Goal: Task Accomplishment & Management: Use online tool/utility

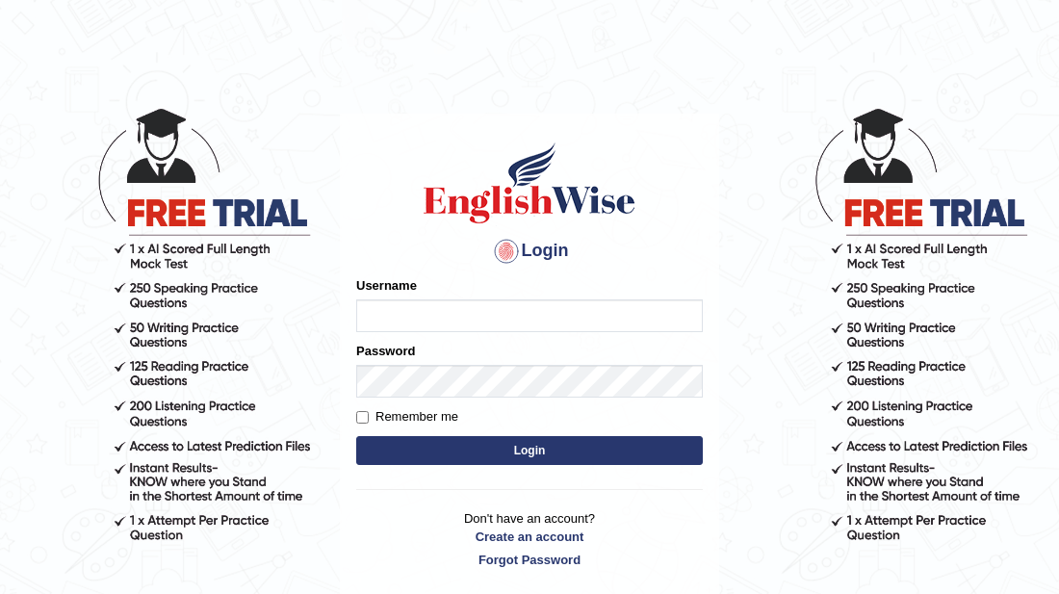
type input "gurvinder_newzealand"
click at [526, 446] on button "Login" at bounding box center [529, 450] width 347 height 29
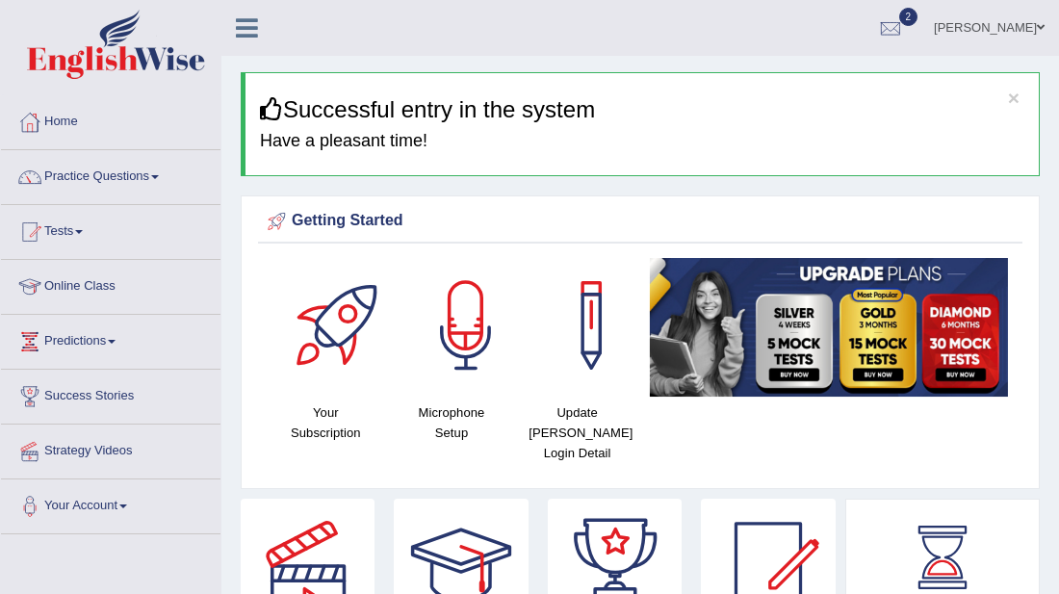
click at [97, 172] on link "Practice Questions" at bounding box center [110, 174] width 219 height 48
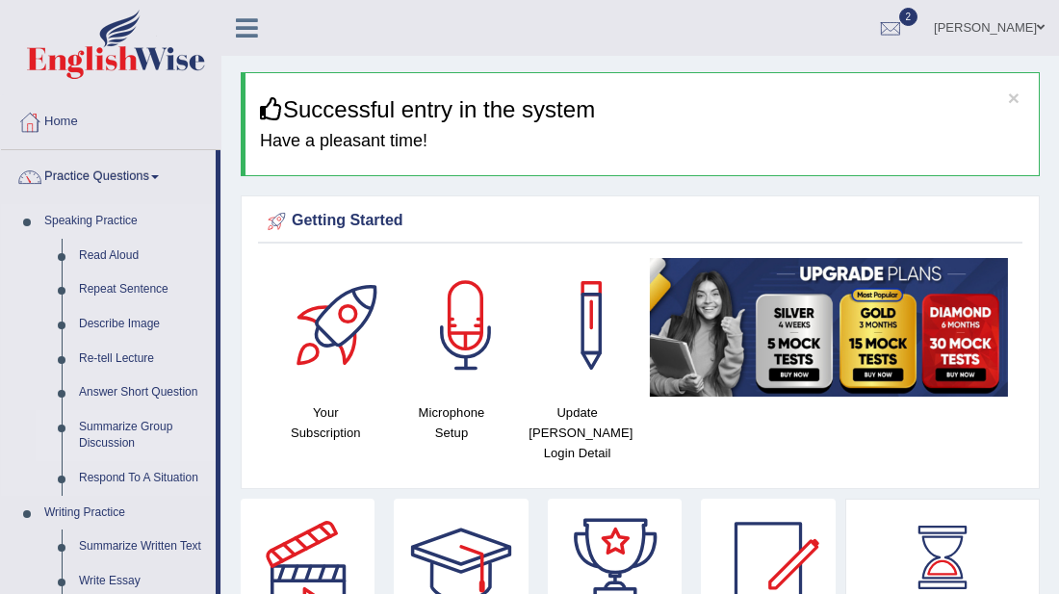
click at [106, 434] on link "Summarize Group Discussion" at bounding box center [142, 435] width 145 height 51
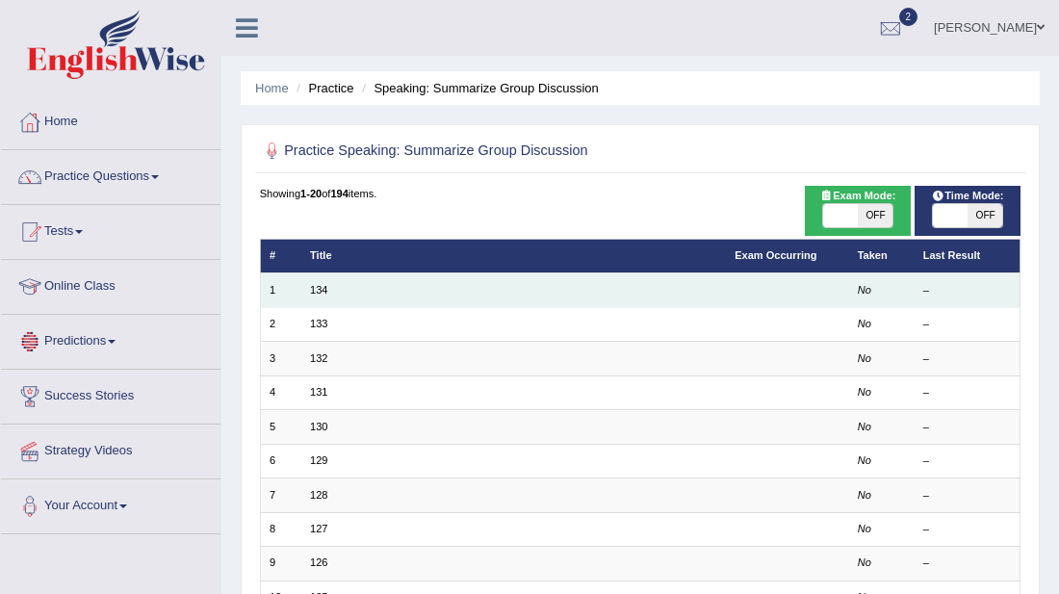
click at [511, 297] on td "134" at bounding box center [513, 290] width 425 height 34
click at [321, 284] on link "134" at bounding box center [318, 290] width 17 height 12
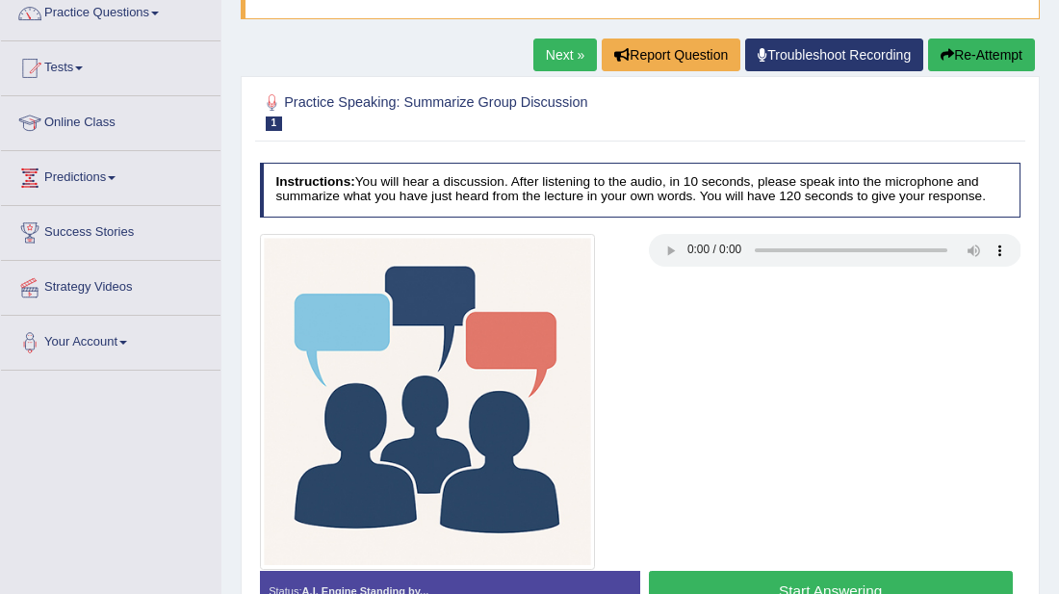
scroll to position [193, 0]
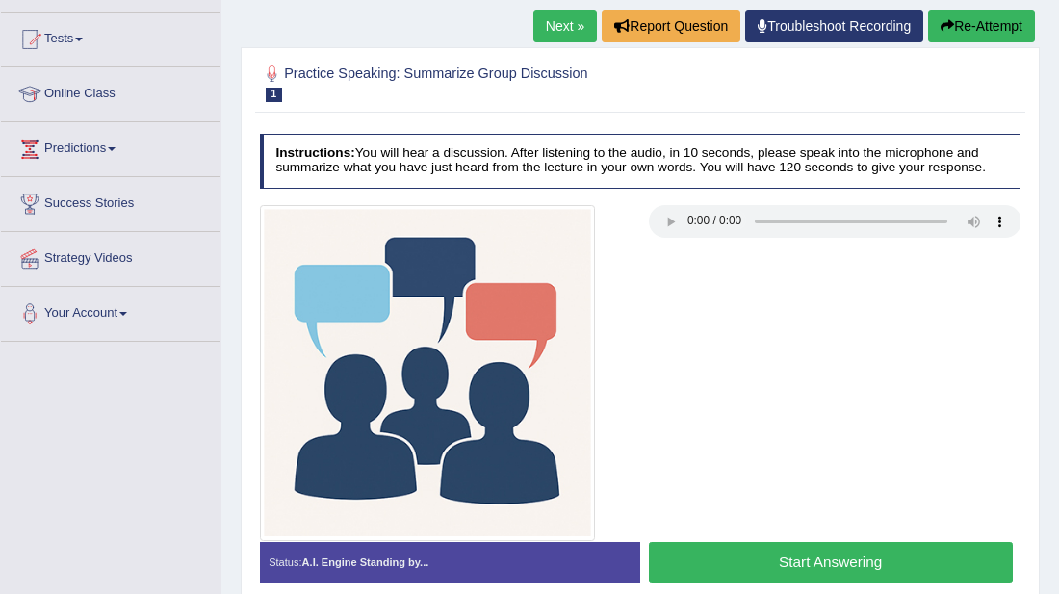
click at [246, 233] on div "Practice Speaking: Summarize Group Discussion 1 134 Instructions: You will hear…" at bounding box center [640, 330] width 799 height 567
click at [244, 193] on div "Practice Speaking: Summarize Group Discussion 1 134 Instructions: You will hear…" at bounding box center [640, 330] width 799 height 567
click at [247, 152] on div "Practice Speaking: Summarize Group Discussion 1 134 Instructions: You will hear…" at bounding box center [640, 330] width 799 height 567
click at [253, 139] on div "Practice Speaking: Summarize Group Discussion 1 134 Instructions: You will hear…" at bounding box center [640, 330] width 799 height 567
click at [248, 136] on div "Practice Speaking: Summarize Group Discussion 1 134 Instructions: You will hear…" at bounding box center [640, 330] width 799 height 567
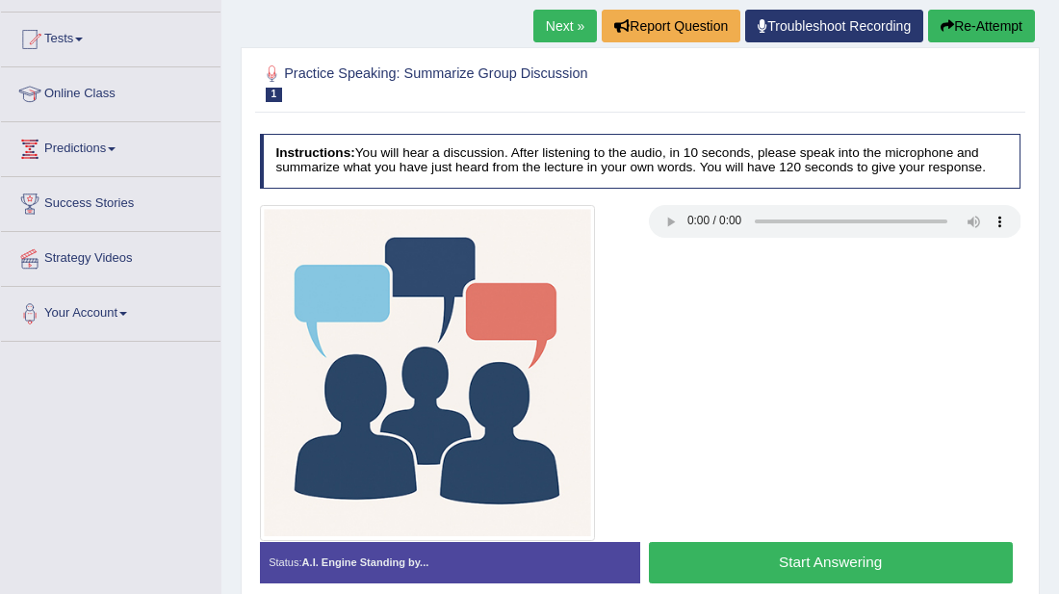
click at [253, 184] on div "Practice Speaking: Summarize Group Discussion 1 134 Instructions: You will hear…" at bounding box center [640, 330] width 799 height 567
click at [245, 138] on div "Practice Speaking: Summarize Group Discussion 1 134 Instructions: You will hear…" at bounding box center [640, 330] width 799 height 567
click at [248, 213] on div "Practice Speaking: Summarize Group Discussion 1 134 Instructions: You will hear…" at bounding box center [640, 330] width 799 height 567
click at [245, 258] on div "Practice Speaking: Summarize Group Discussion 1 134 Instructions: You will hear…" at bounding box center [640, 330] width 799 height 567
click at [254, 259] on div at bounding box center [445, 373] width 389 height 336
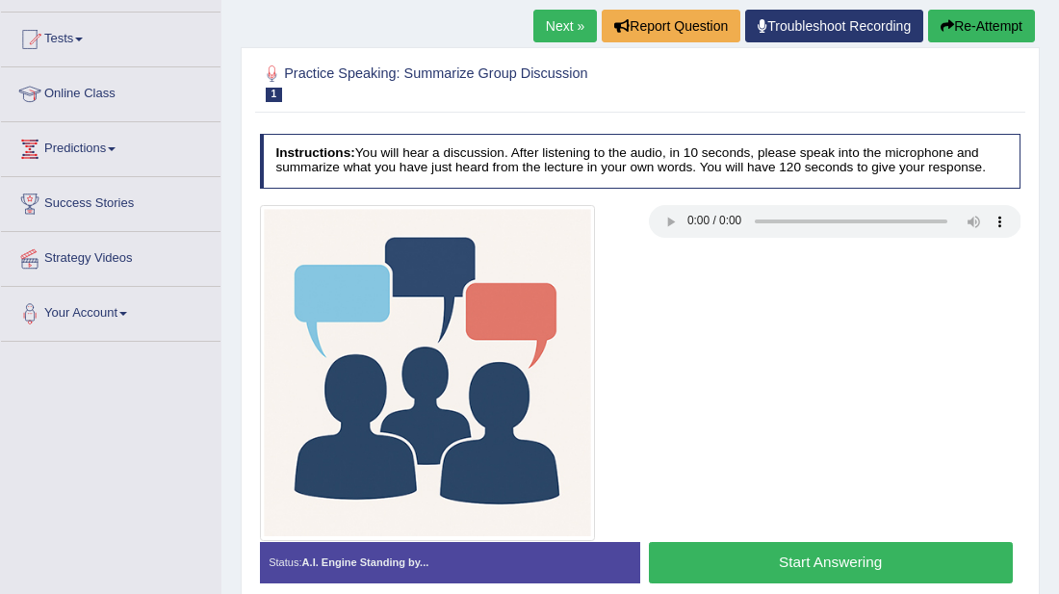
click at [133, 302] on link "Your Account" at bounding box center [110, 311] width 219 height 48
click at [133, 302] on link "Your Account" at bounding box center [108, 311] width 215 height 48
click at [133, 302] on link "Your Account" at bounding box center [110, 311] width 219 height 48
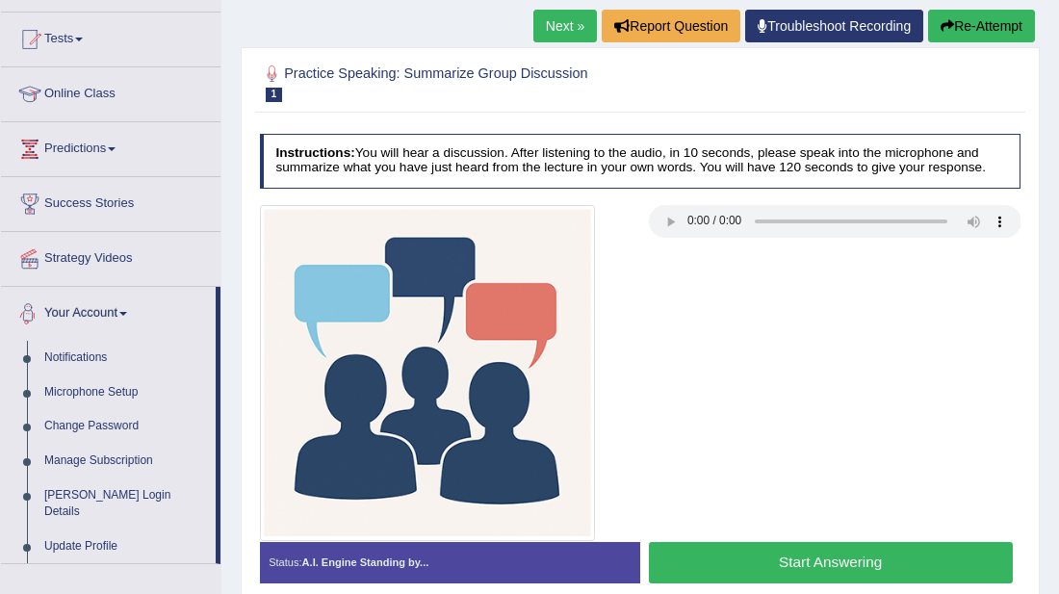
click at [8, 324] on link "Your Account" at bounding box center [108, 311] width 215 height 48
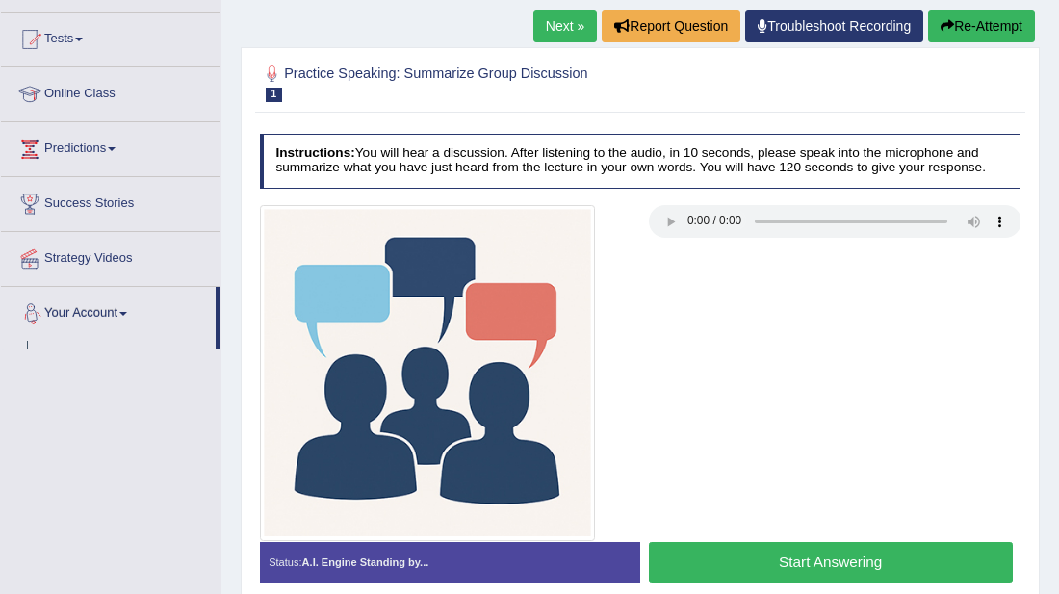
click at [8, 324] on link "Your Account" at bounding box center [108, 311] width 215 height 48
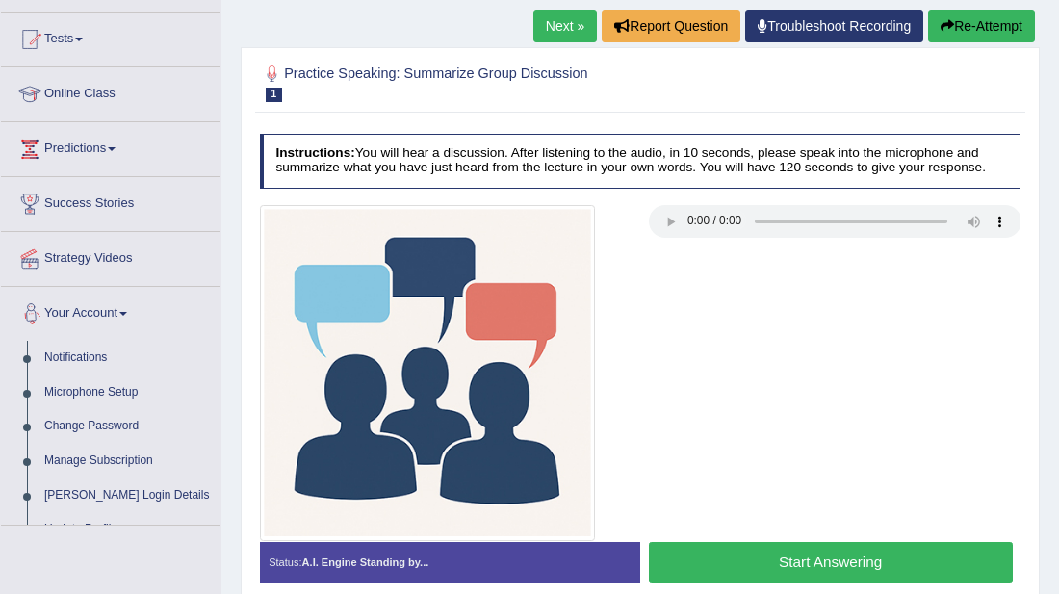
click at [8, 324] on link "Your Account" at bounding box center [110, 311] width 219 height 48
click at [8, 324] on link "Your Account" at bounding box center [108, 311] width 215 height 48
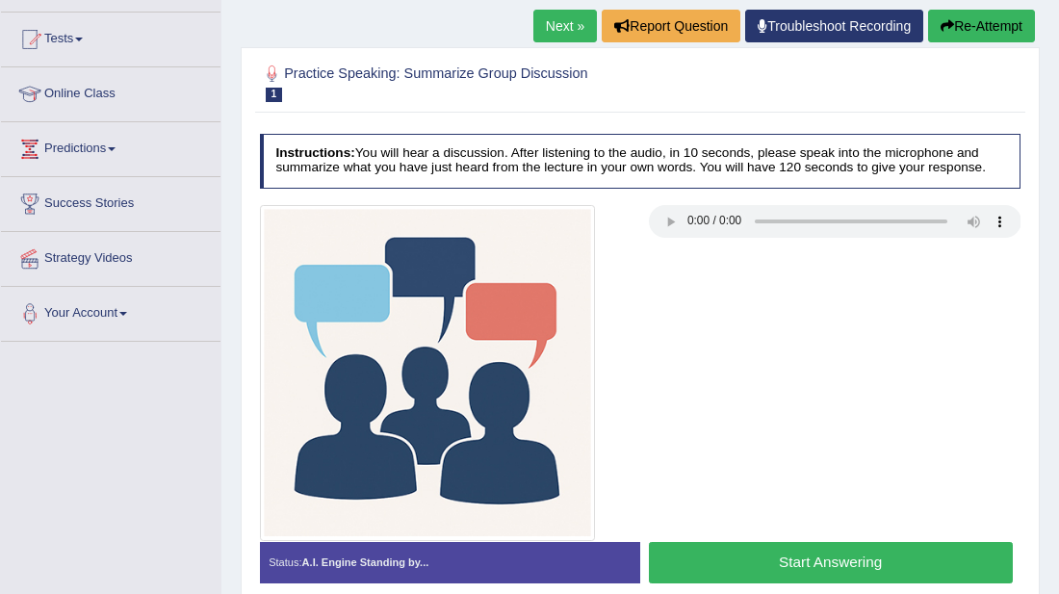
click at [8, 324] on link "Your Account" at bounding box center [110, 311] width 219 height 48
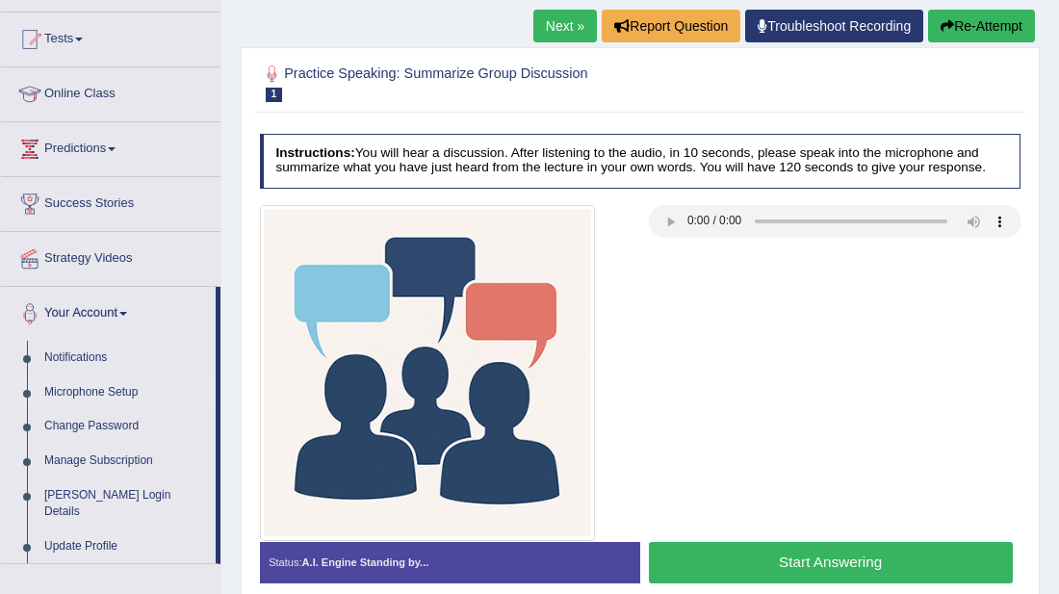
click at [20, 394] on li "Microphone Setup" at bounding box center [108, 392] width 215 height 35
click at [24, 425] on li "Change Password" at bounding box center [108, 426] width 215 height 35
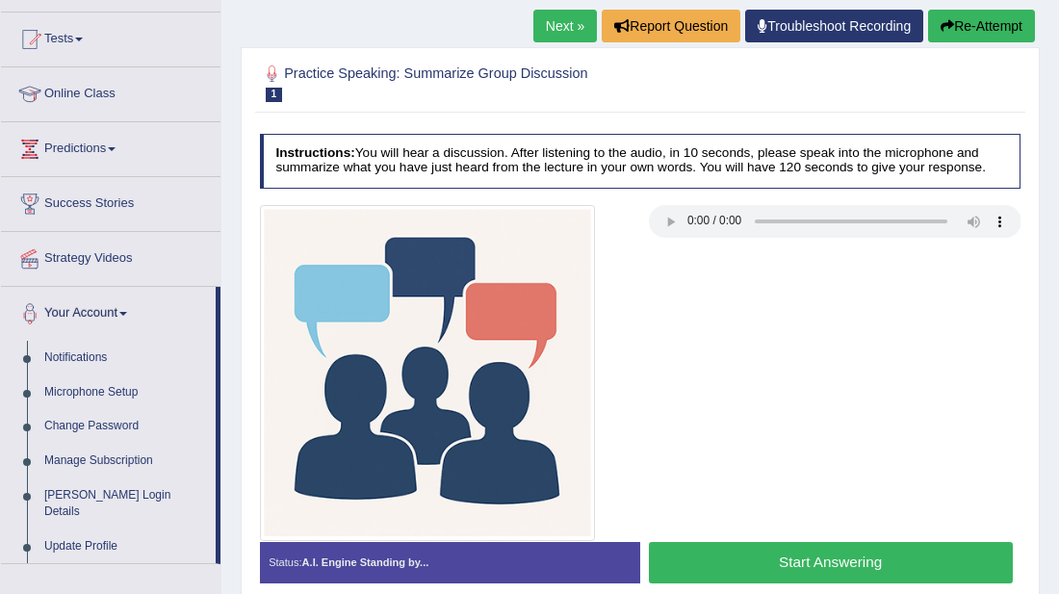
click at [64, 145] on link "Predictions" at bounding box center [110, 146] width 219 height 48
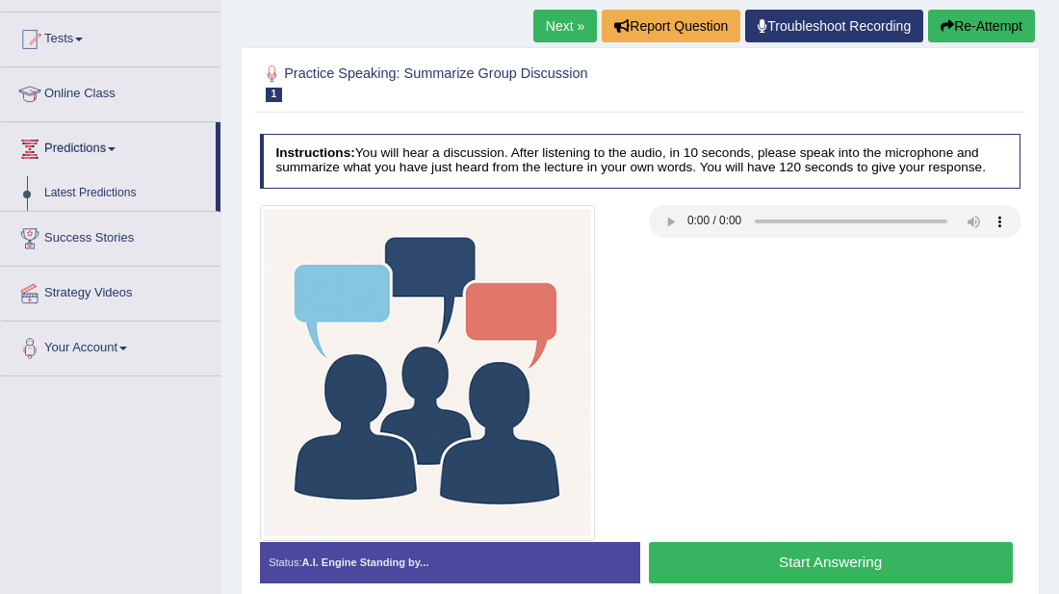
click at [80, 136] on link "Predictions" at bounding box center [108, 146] width 215 height 48
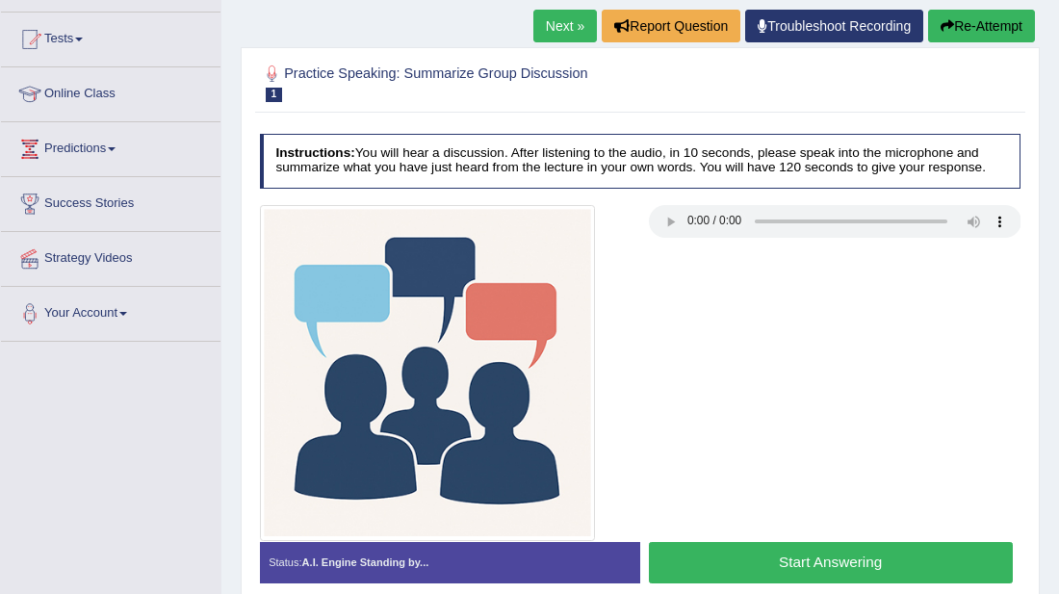
click at [77, 153] on link "Predictions" at bounding box center [110, 146] width 219 height 48
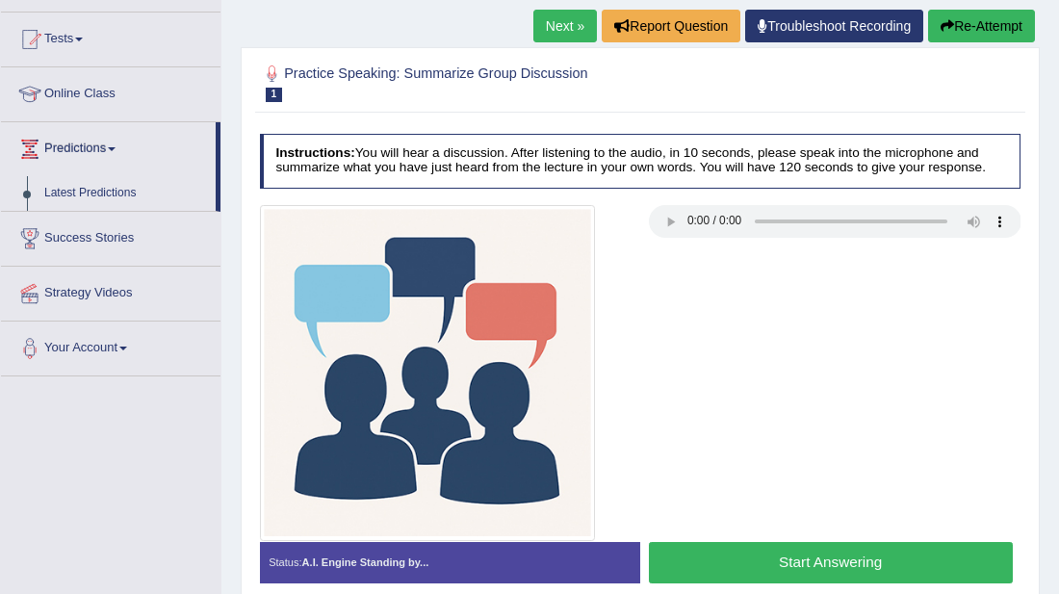
click at [70, 145] on link "Predictions" at bounding box center [108, 146] width 215 height 48
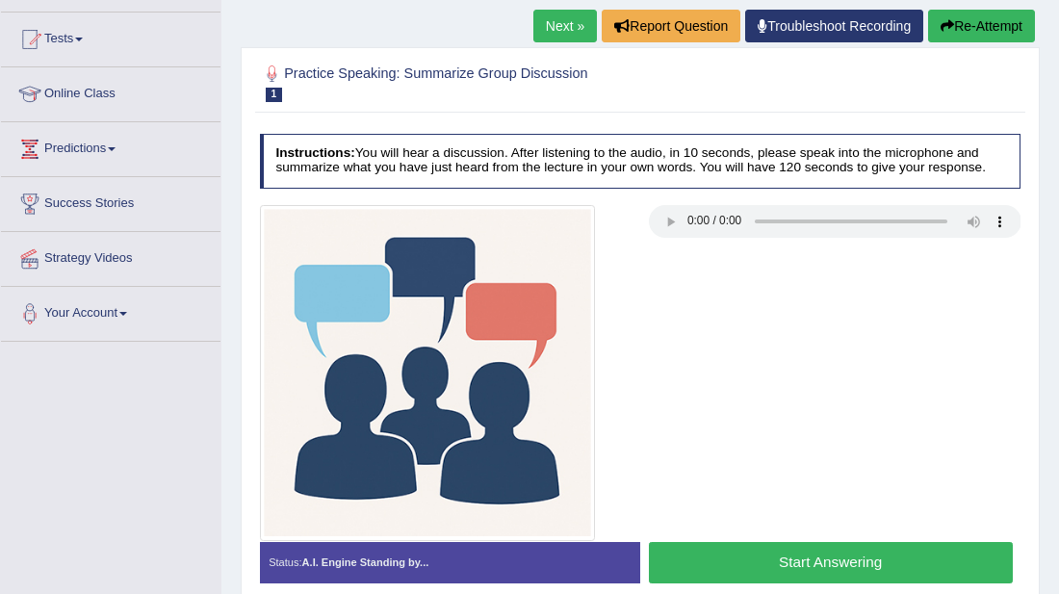
click at [72, 147] on link "Predictions" at bounding box center [110, 146] width 219 height 48
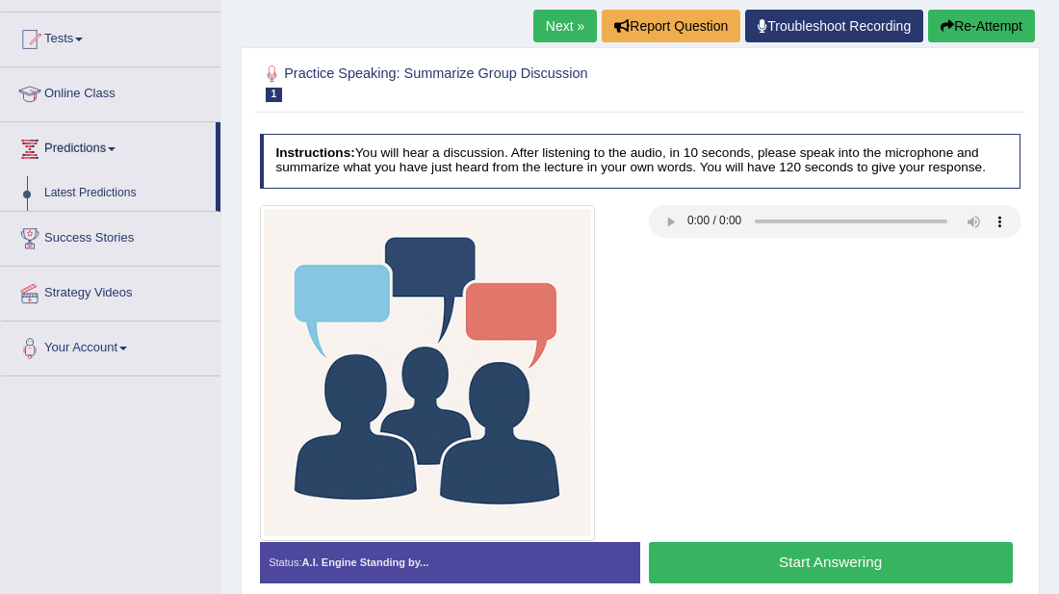
click at [116, 149] on span at bounding box center [112, 149] width 8 height 4
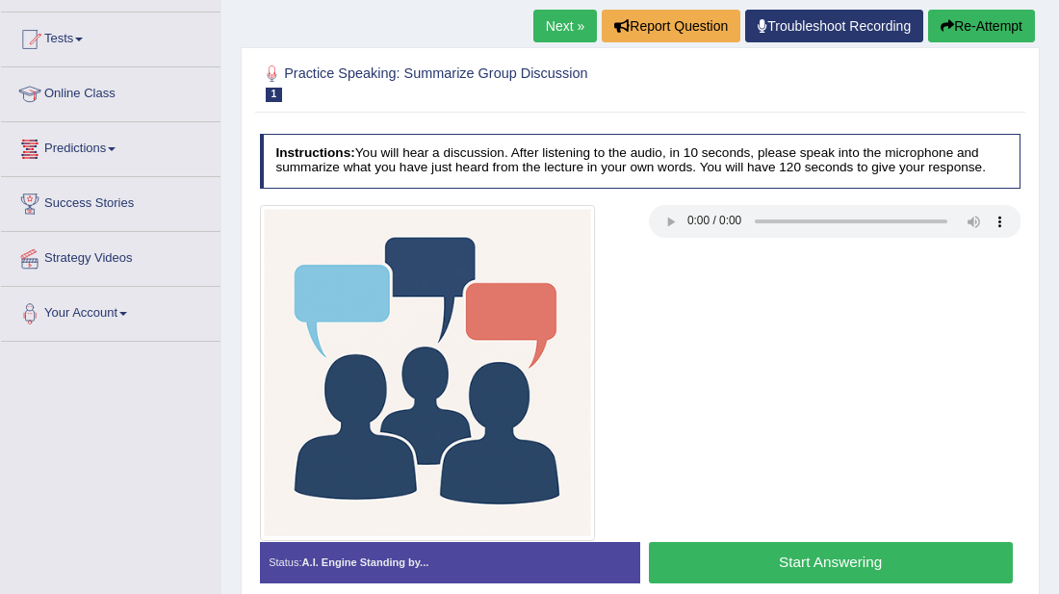
click at [88, 147] on link "Predictions" at bounding box center [110, 146] width 219 height 48
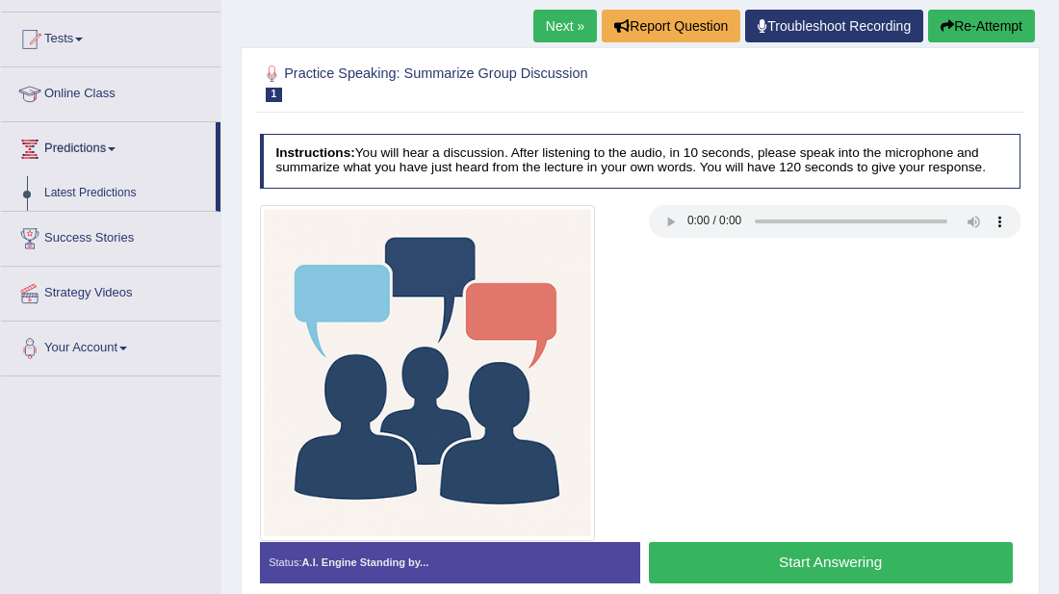
click at [88, 147] on link "Predictions" at bounding box center [108, 146] width 215 height 48
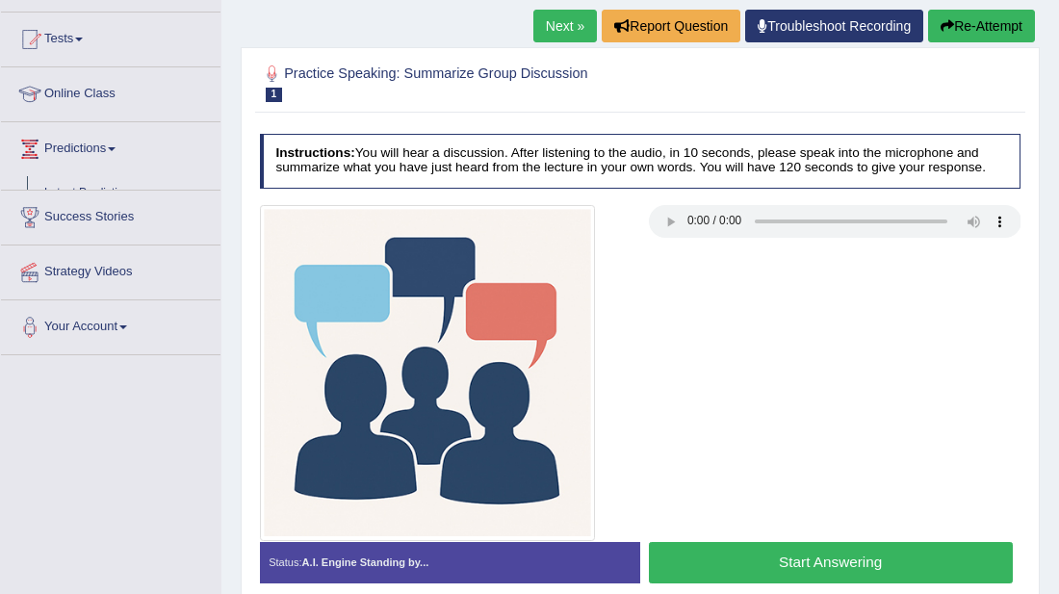
click at [88, 147] on link "Predictions" at bounding box center [110, 146] width 219 height 48
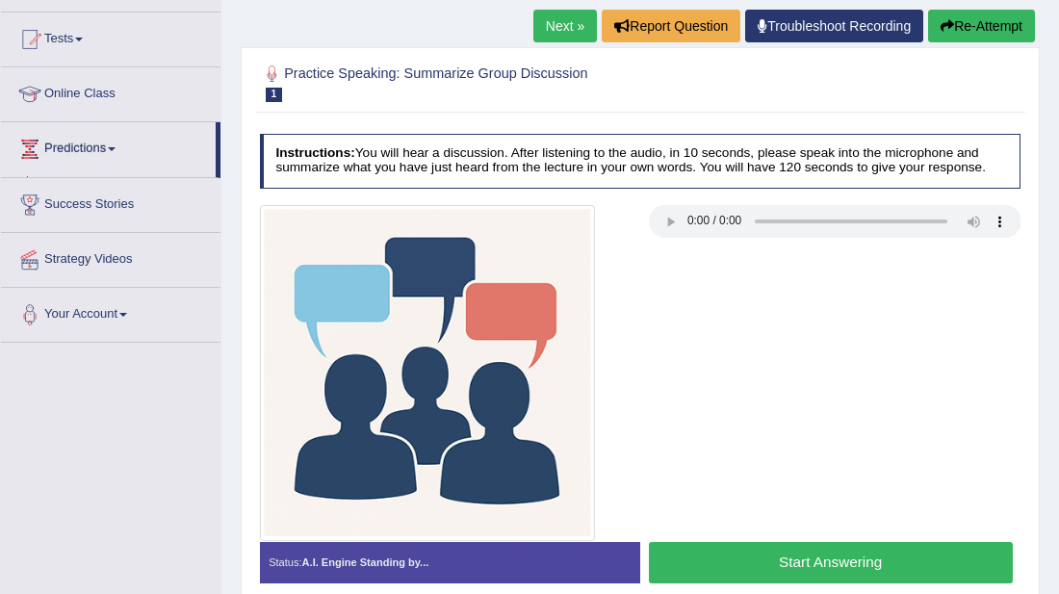
click at [88, 147] on link "Predictions" at bounding box center [108, 146] width 215 height 48
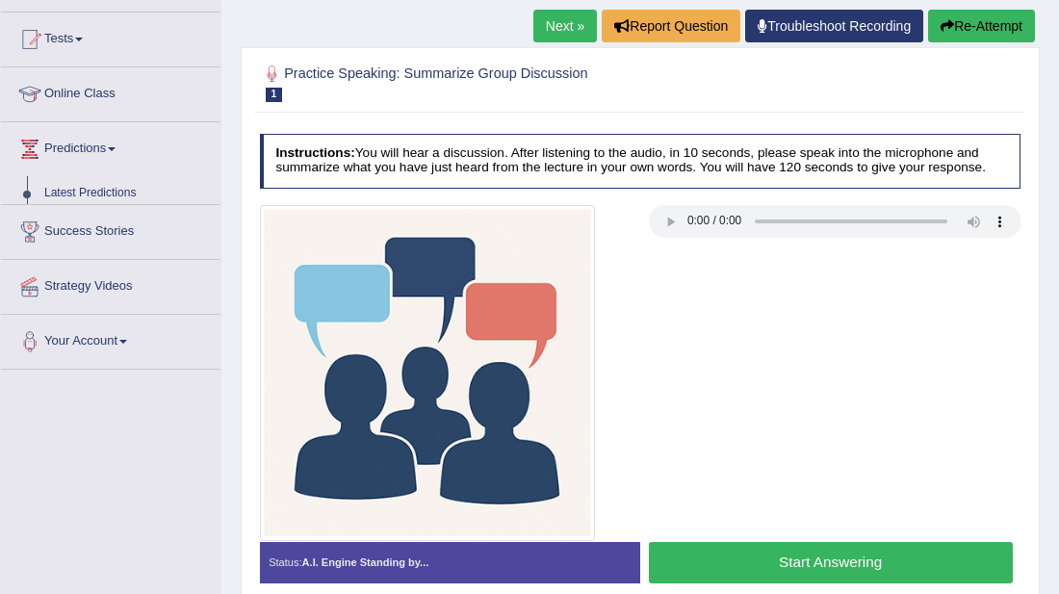
click at [88, 147] on link "Predictions" at bounding box center [110, 146] width 219 height 48
click at [88, 147] on link "Predictions" at bounding box center [108, 146] width 215 height 48
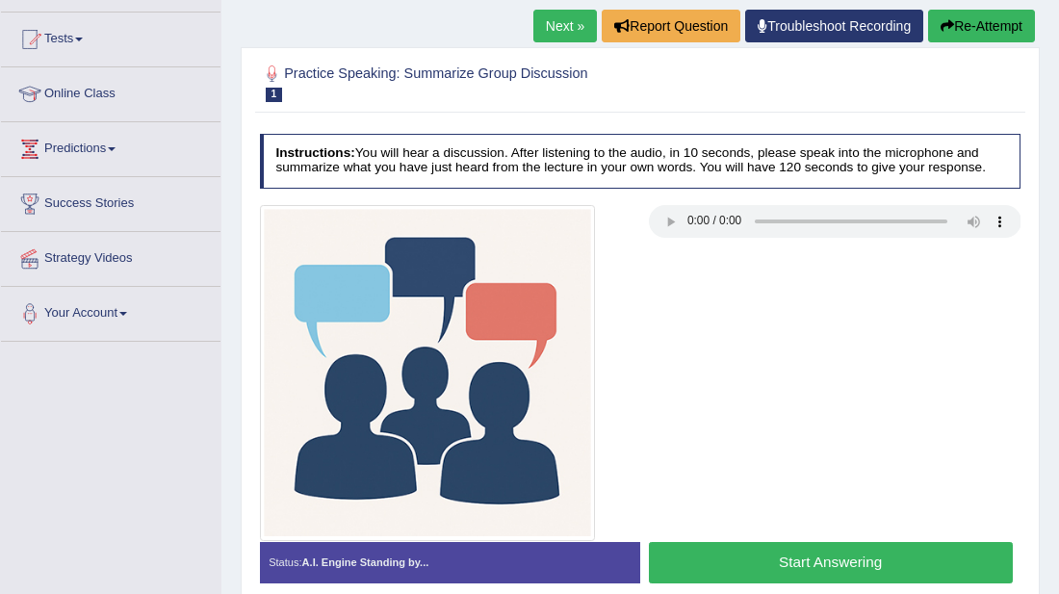
click at [92, 144] on link "Predictions" at bounding box center [110, 146] width 219 height 48
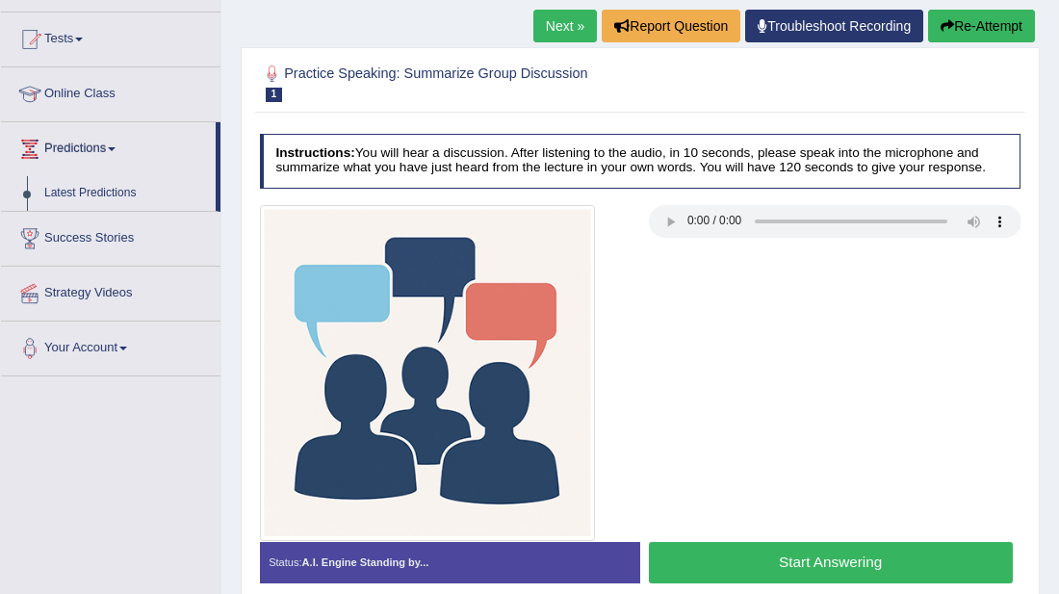
click at [91, 144] on link "Predictions" at bounding box center [108, 146] width 215 height 48
click at [91, 144] on link "Predictions" at bounding box center [110, 146] width 219 height 48
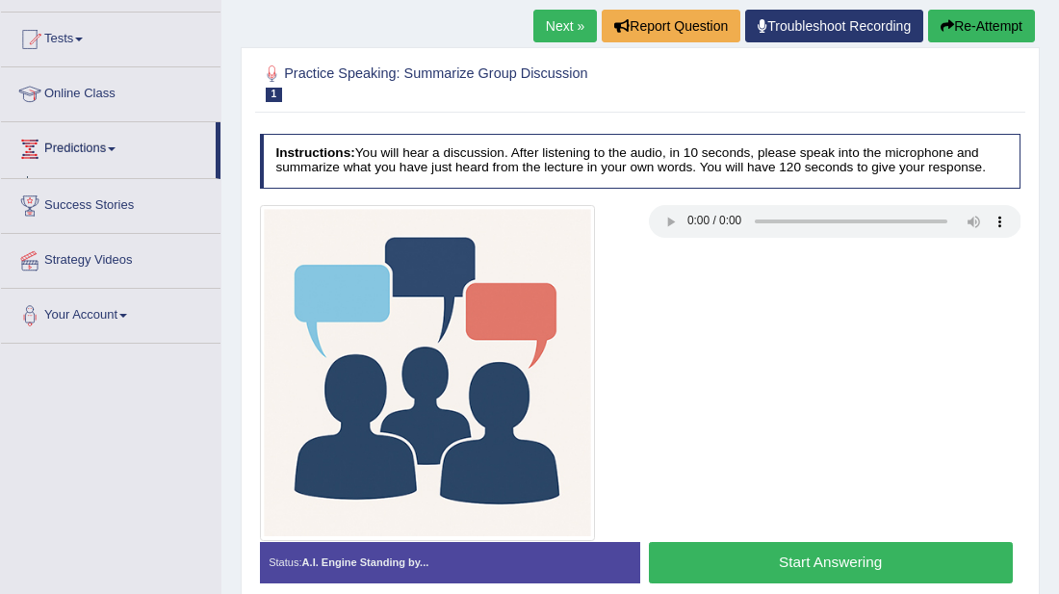
click at [91, 144] on link "Predictions" at bounding box center [108, 146] width 215 height 48
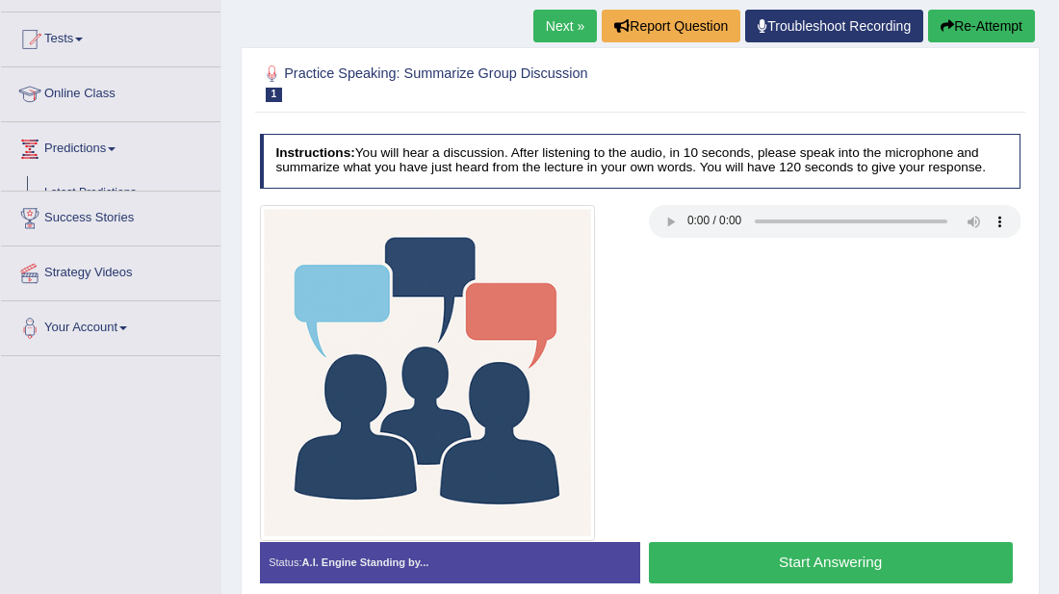
click at [91, 144] on link "Predictions" at bounding box center [110, 146] width 219 height 48
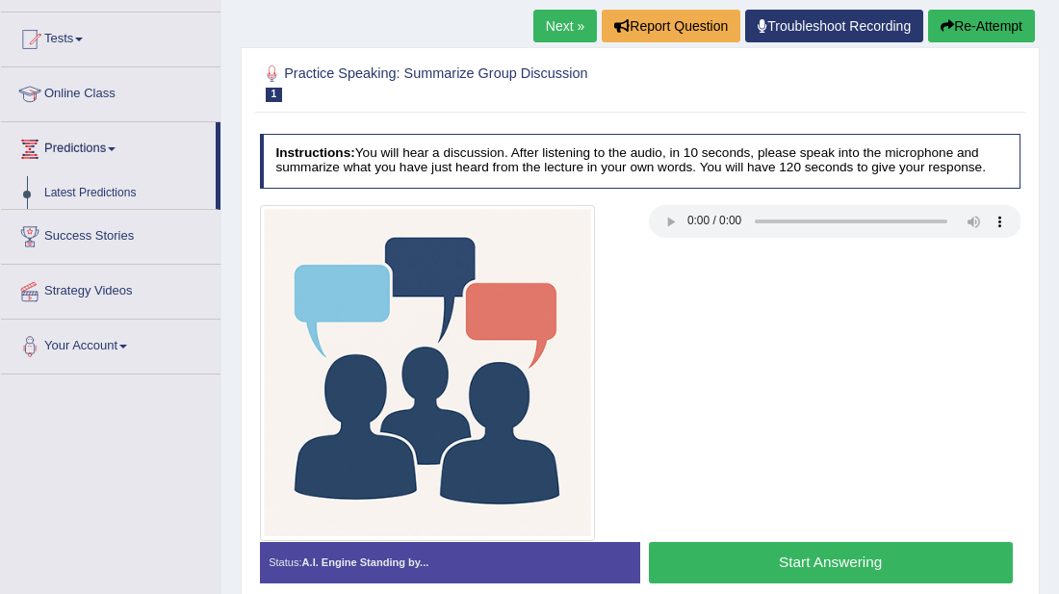
click at [91, 144] on link "Predictions" at bounding box center [108, 146] width 215 height 48
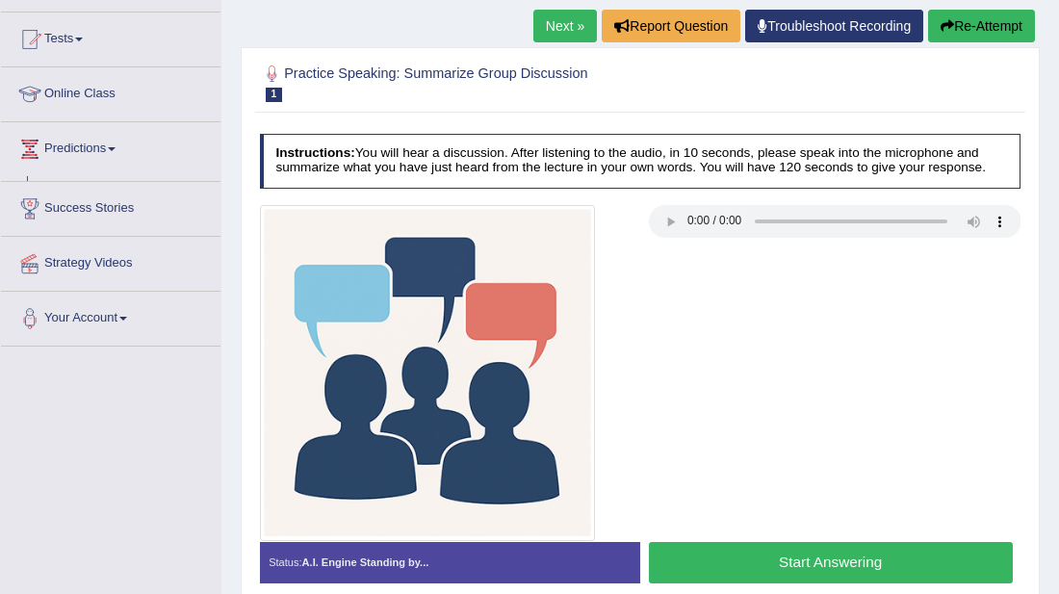
click at [91, 144] on link "Predictions" at bounding box center [110, 146] width 219 height 48
click at [91, 144] on link "Predictions" at bounding box center [108, 146] width 215 height 48
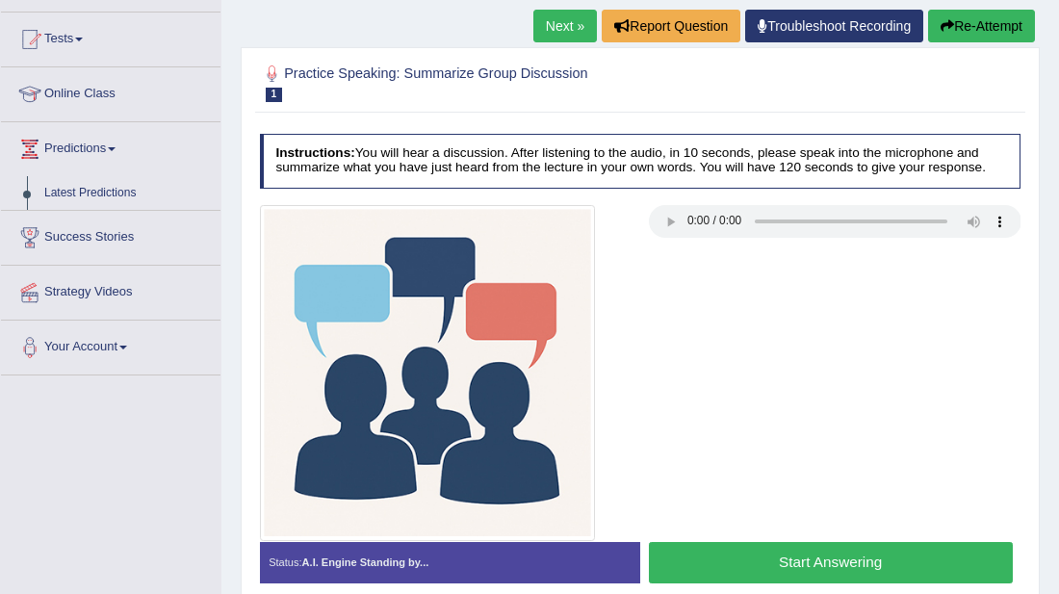
click at [91, 144] on link "Predictions" at bounding box center [110, 146] width 219 height 48
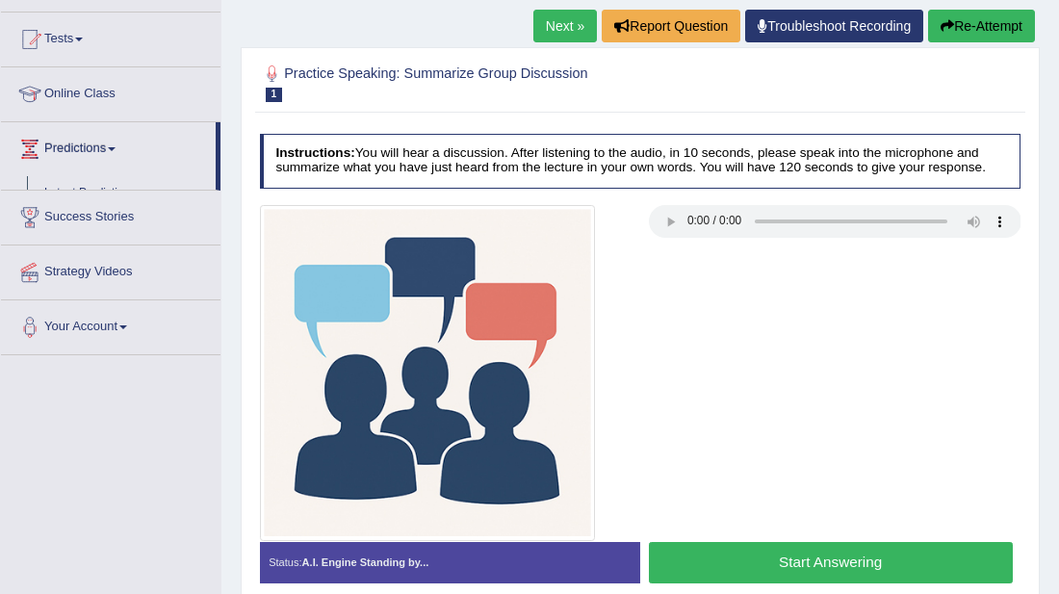
click at [91, 144] on link "Predictions" at bounding box center [108, 146] width 215 height 48
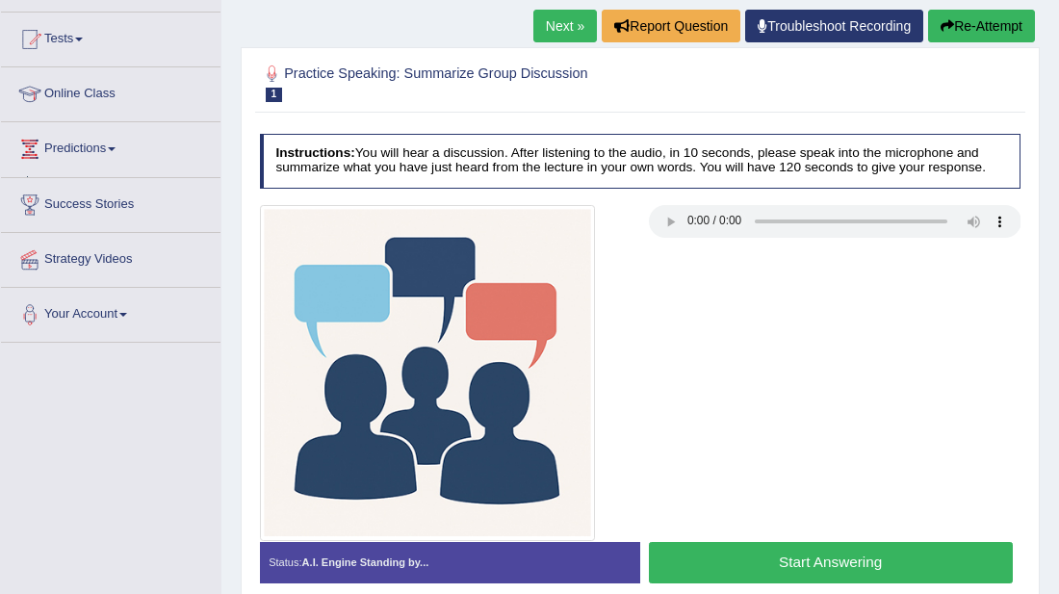
click at [91, 144] on link "Predictions" at bounding box center [110, 146] width 219 height 48
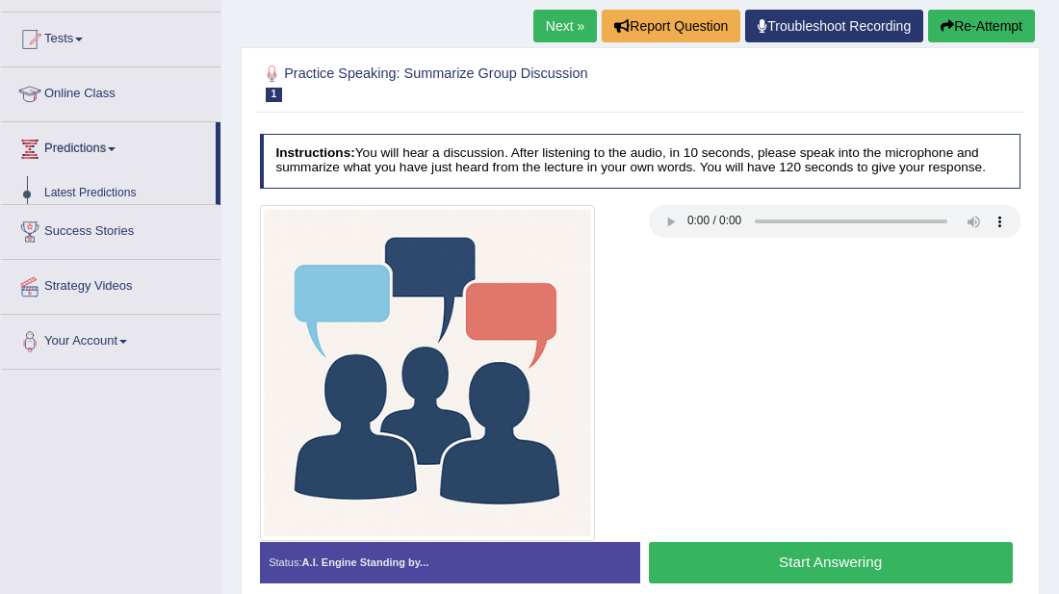
click at [91, 144] on link "Predictions" at bounding box center [108, 146] width 215 height 48
click at [91, 144] on link "Predictions" at bounding box center [110, 146] width 219 height 48
click at [458, 222] on img at bounding box center [428, 373] width 336 height 336
click at [74, 150] on link "Predictions" at bounding box center [108, 146] width 215 height 48
click at [74, 150] on link "Predictions" at bounding box center [110, 146] width 219 height 48
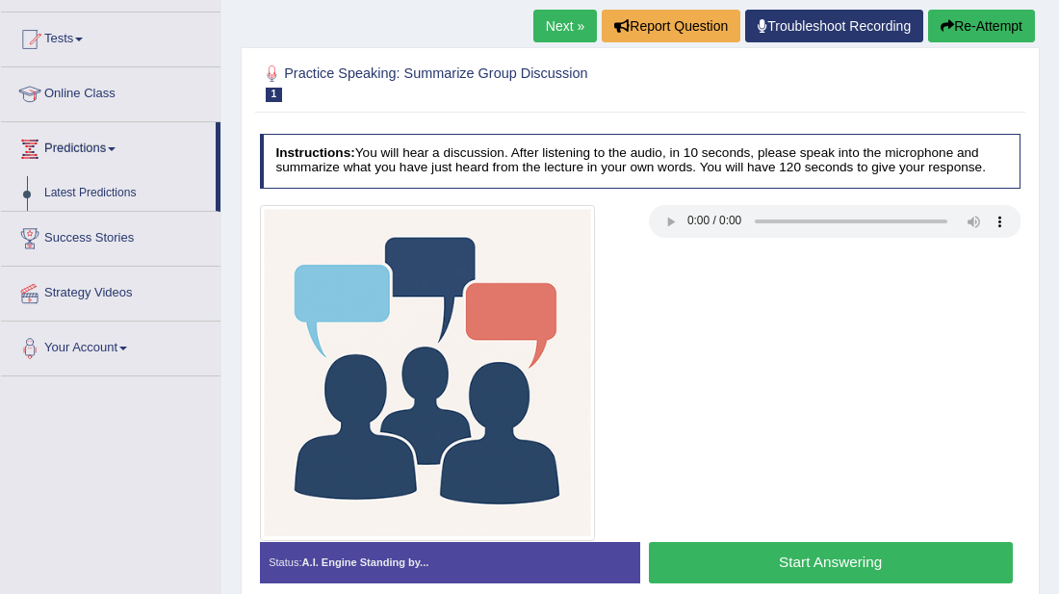
click at [74, 150] on link "Predictions" at bounding box center [108, 146] width 215 height 48
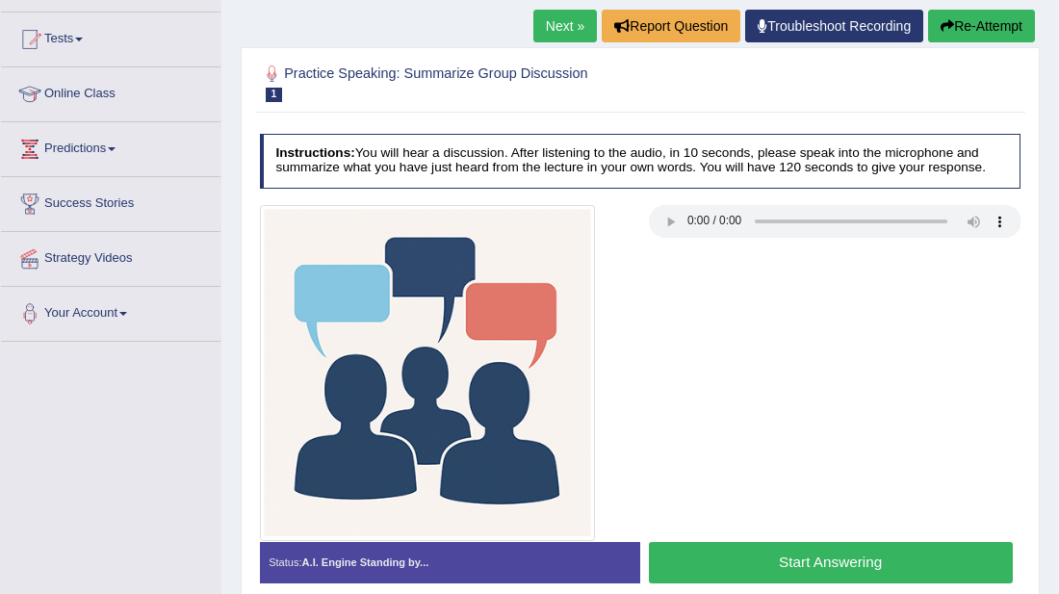
click at [74, 150] on link "Predictions" at bounding box center [110, 146] width 219 height 48
click at [74, 150] on link "Predictions" at bounding box center [108, 146] width 215 height 48
click at [74, 150] on link "Predictions" at bounding box center [110, 146] width 219 height 48
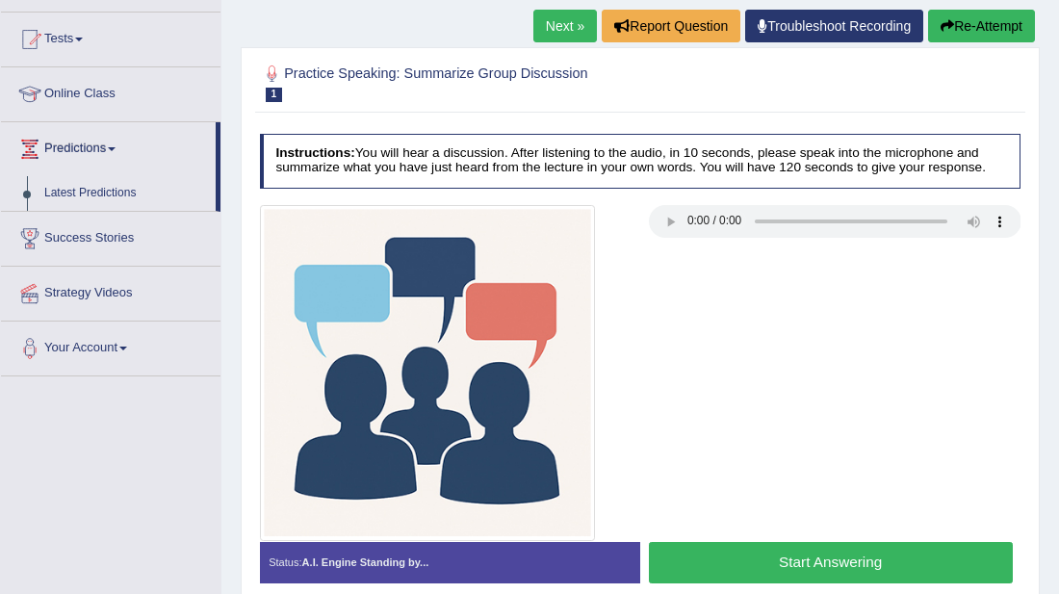
click at [74, 150] on link "Predictions" at bounding box center [108, 146] width 215 height 48
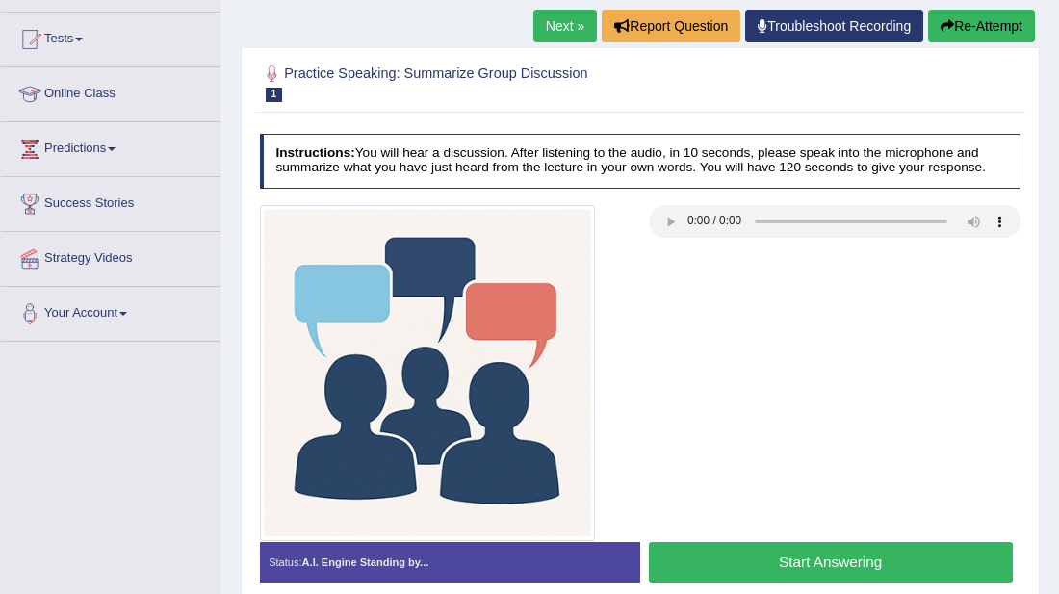
click at [74, 150] on link "Predictions" at bounding box center [110, 146] width 219 height 48
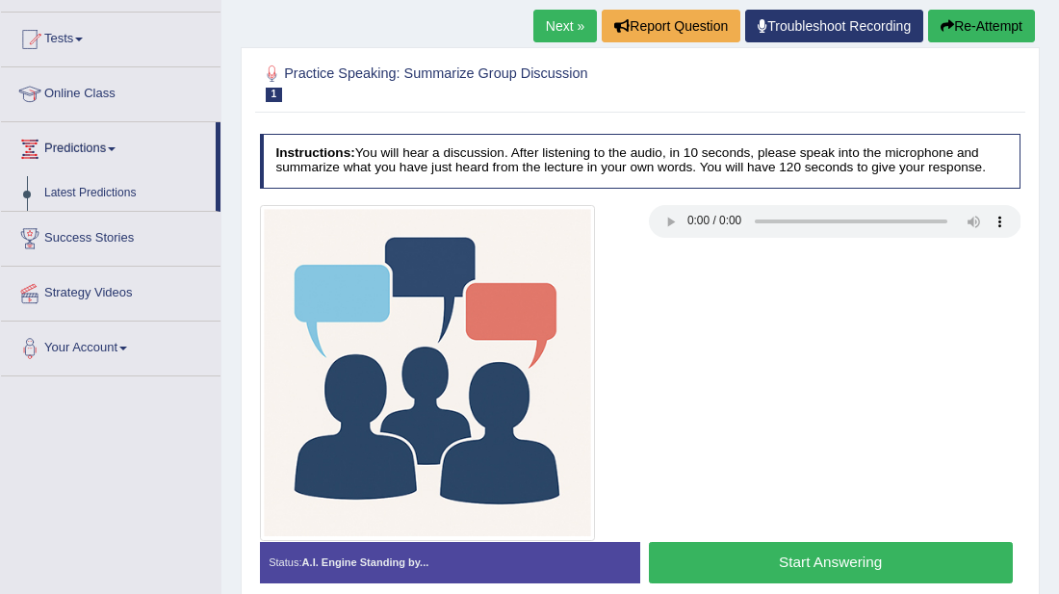
click at [74, 150] on link "Predictions" at bounding box center [108, 146] width 215 height 48
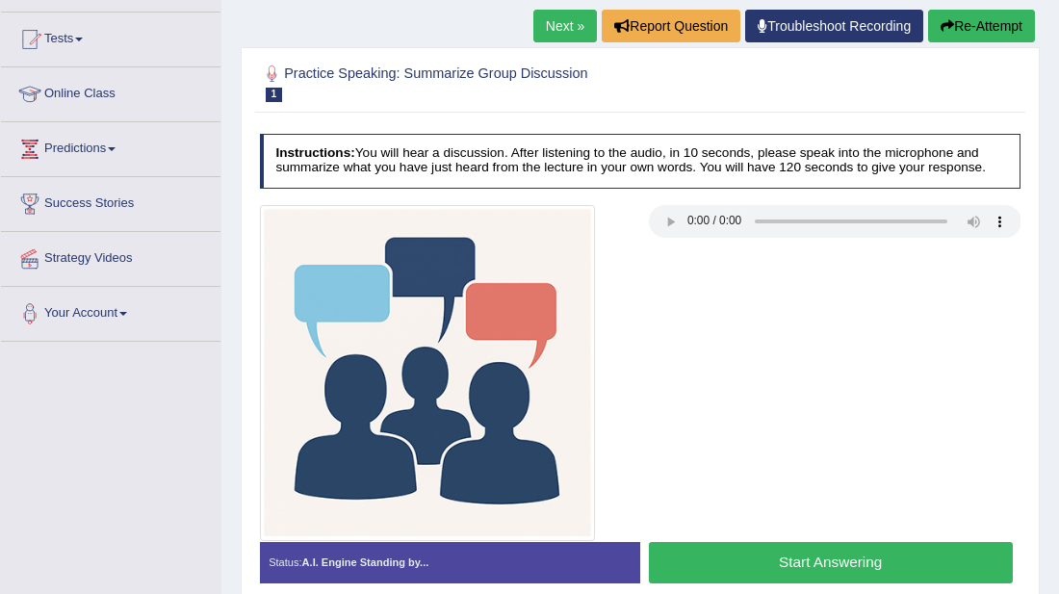
click at [74, 150] on link "Predictions" at bounding box center [110, 146] width 219 height 48
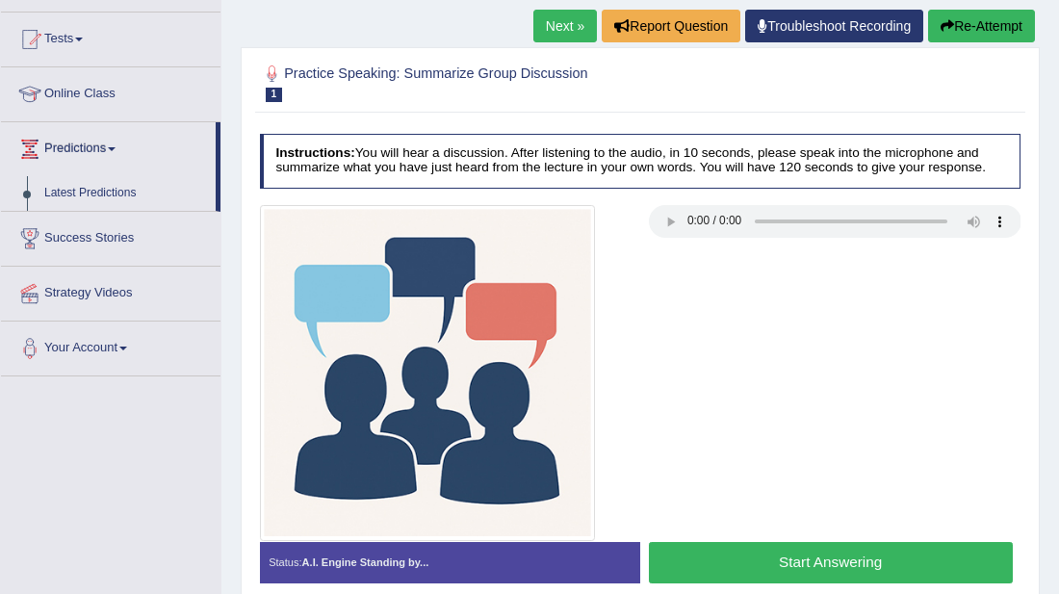
click at [74, 150] on link "Predictions" at bounding box center [108, 146] width 215 height 48
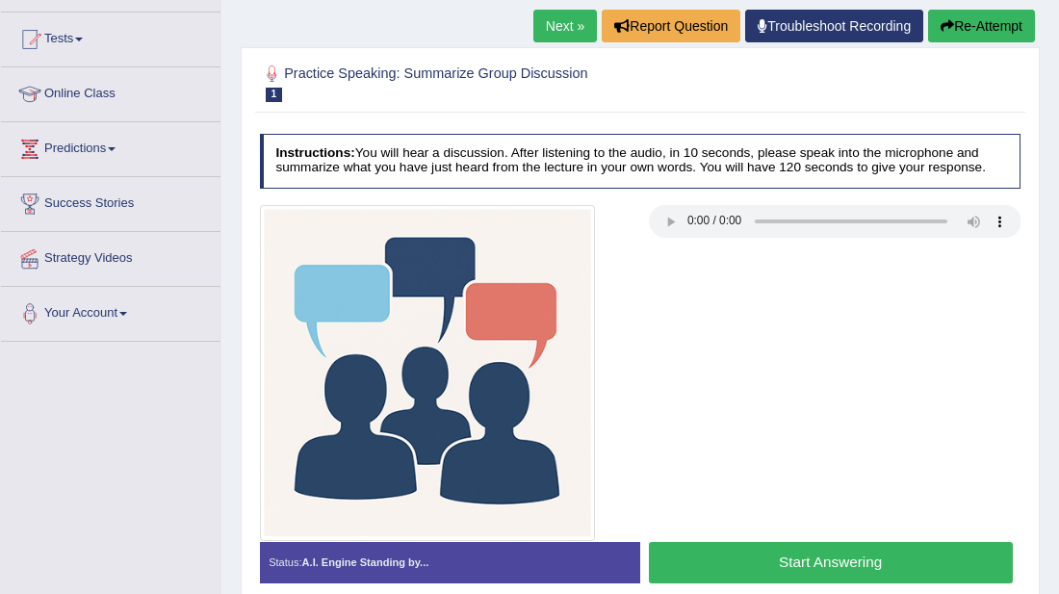
click at [74, 149] on link "Predictions" at bounding box center [110, 146] width 219 height 48
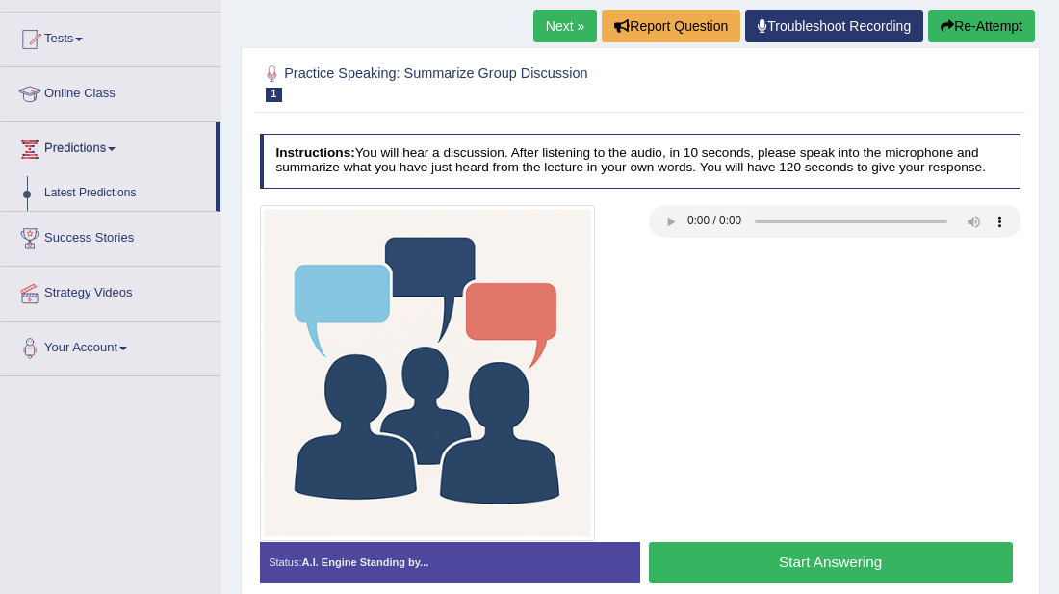
click at [74, 193] on link "Latest Predictions" at bounding box center [126, 193] width 180 height 35
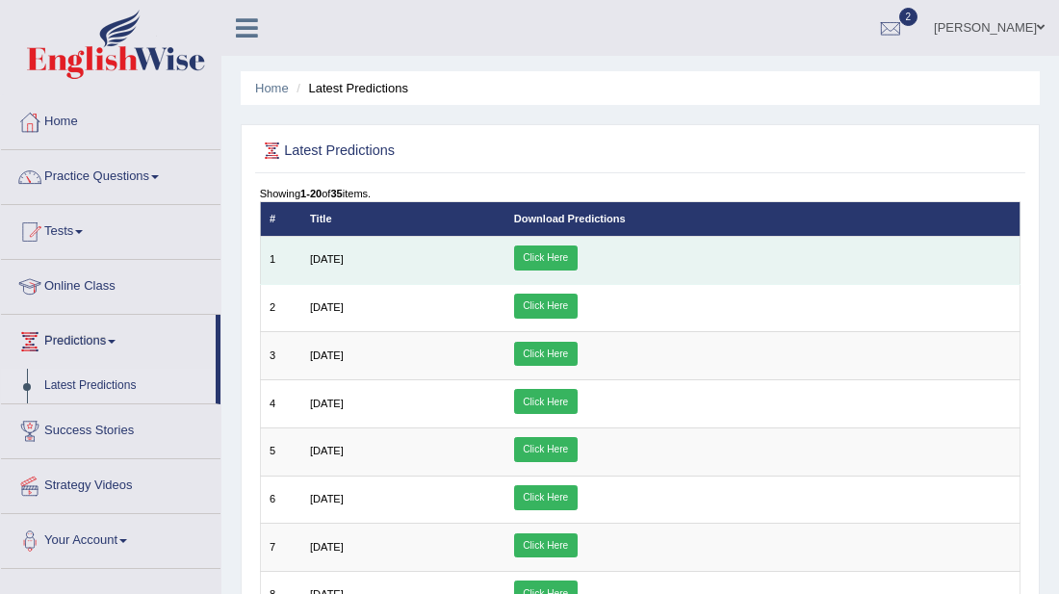
click at [578, 258] on link "Click Here" at bounding box center [546, 257] width 64 height 25
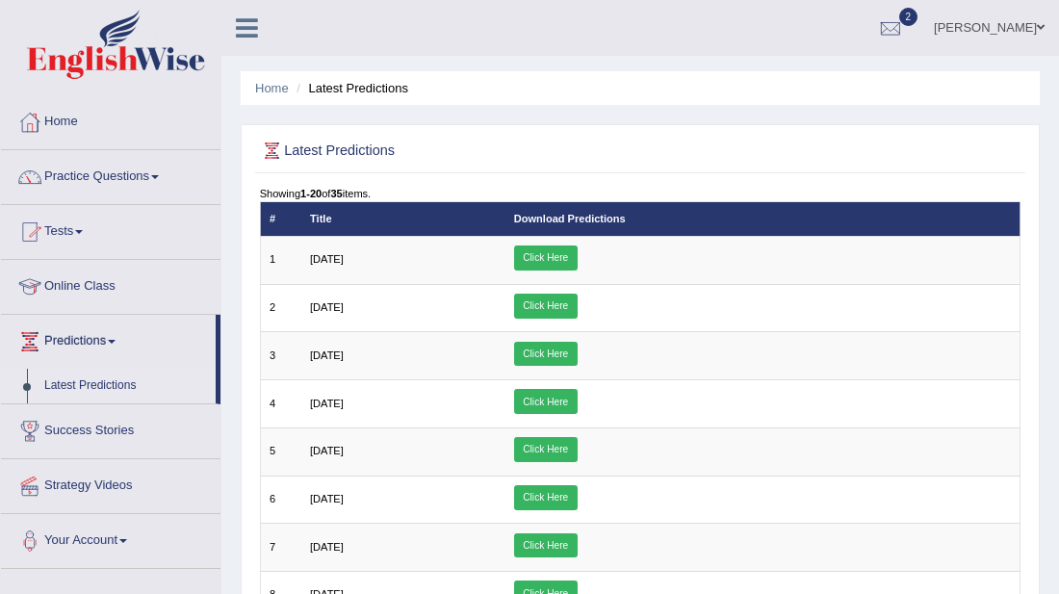
click at [81, 228] on link "Tests" at bounding box center [110, 229] width 219 height 48
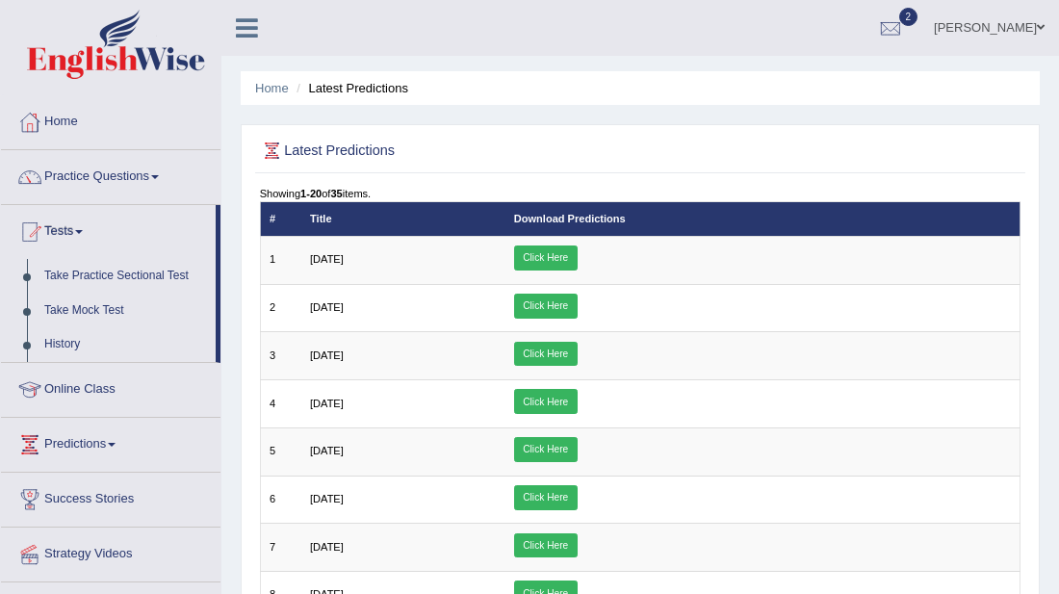
click at [84, 449] on link "Predictions" at bounding box center [110, 442] width 219 height 48
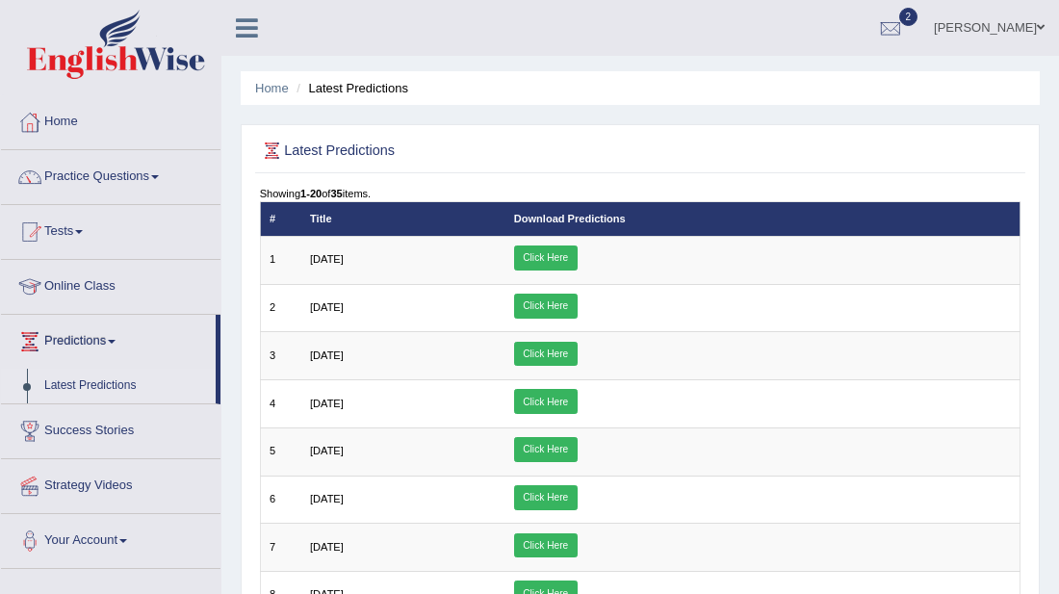
click at [79, 346] on link "Predictions" at bounding box center [108, 339] width 215 height 48
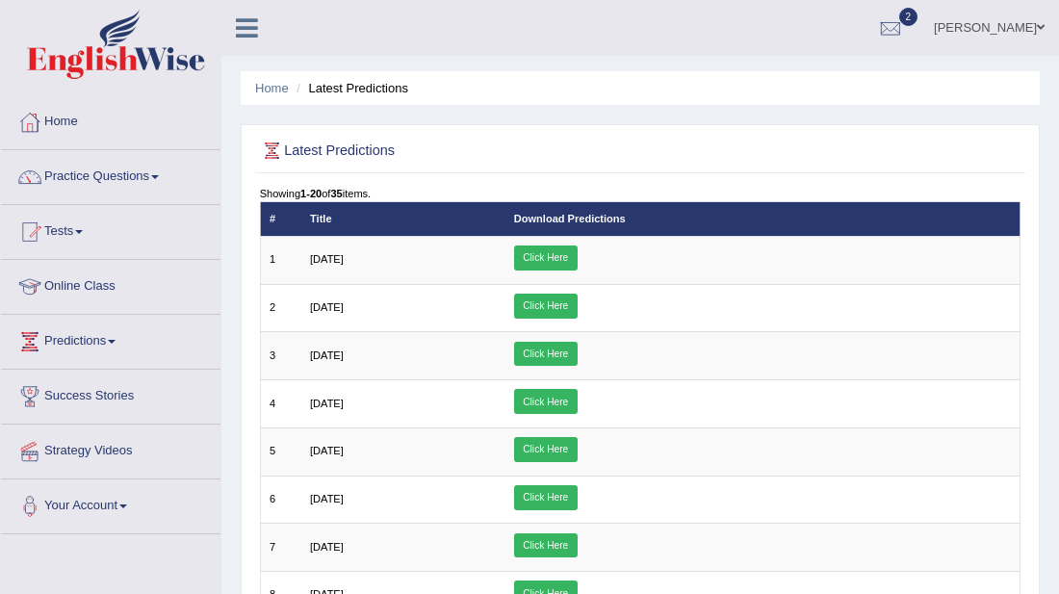
click at [79, 346] on link "Predictions" at bounding box center [110, 339] width 219 height 48
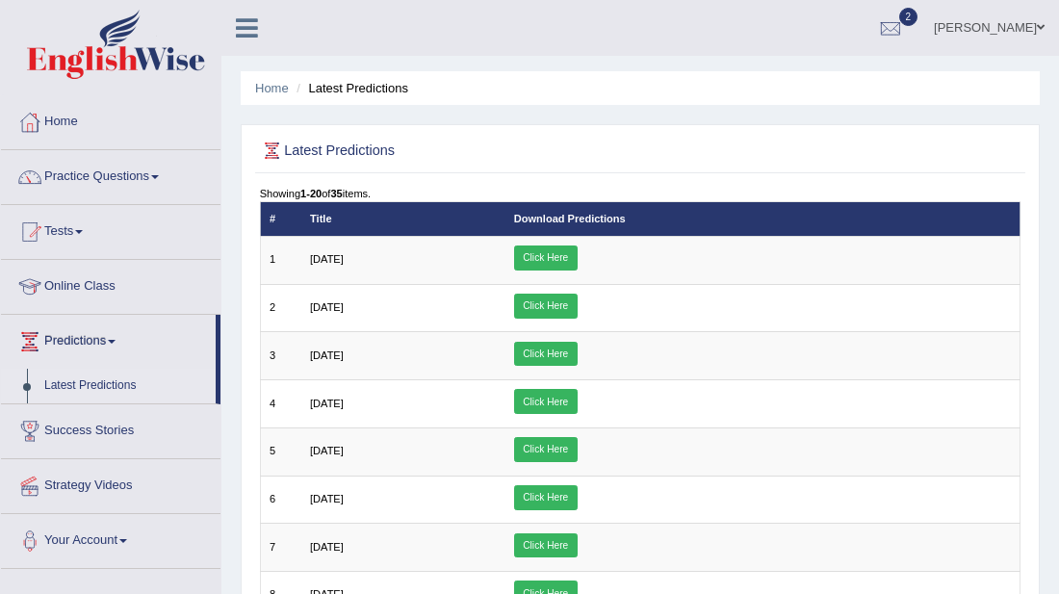
click at [91, 380] on link "Latest Predictions" at bounding box center [126, 386] width 180 height 35
click at [93, 336] on link "Predictions" at bounding box center [108, 339] width 215 height 48
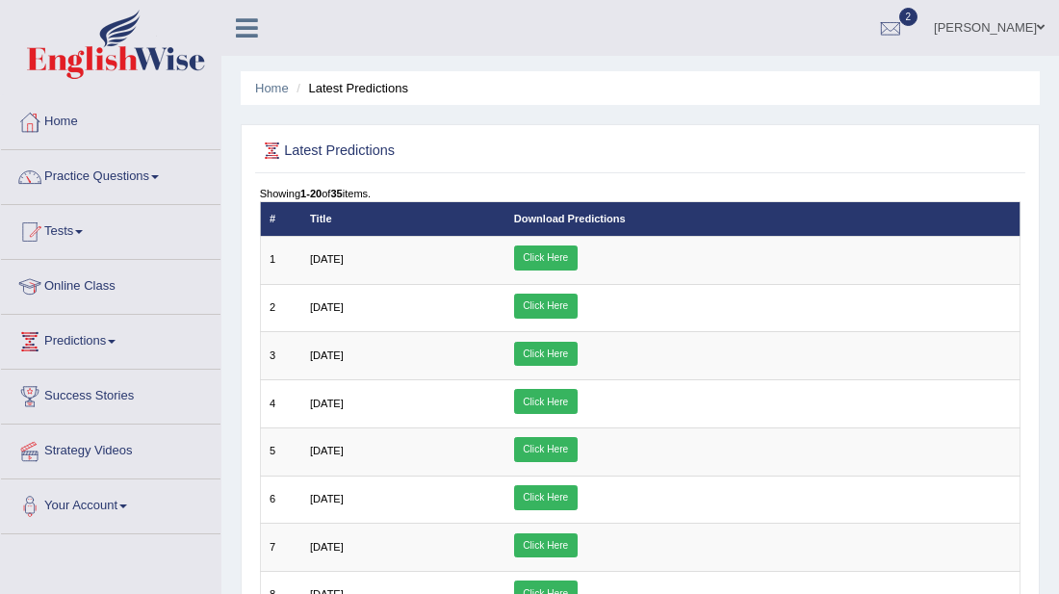
click at [66, 338] on link "Predictions" at bounding box center [110, 339] width 219 height 48
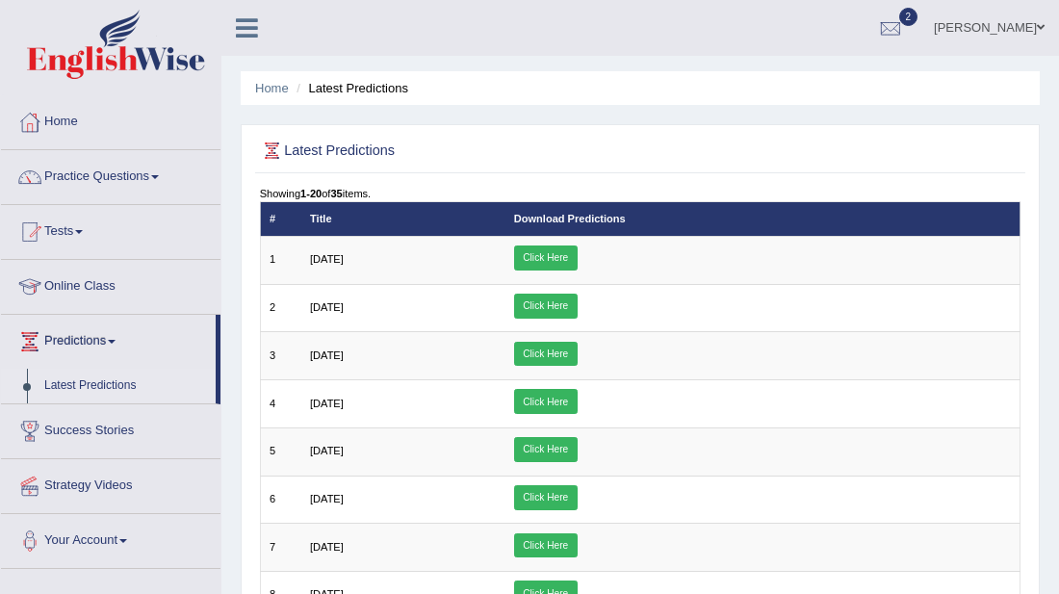
click at [70, 385] on link "Latest Predictions" at bounding box center [126, 386] width 180 height 35
click at [70, 383] on link "Latest Predictions" at bounding box center [126, 386] width 180 height 35
click at [84, 223] on link "Tests" at bounding box center [110, 229] width 219 height 48
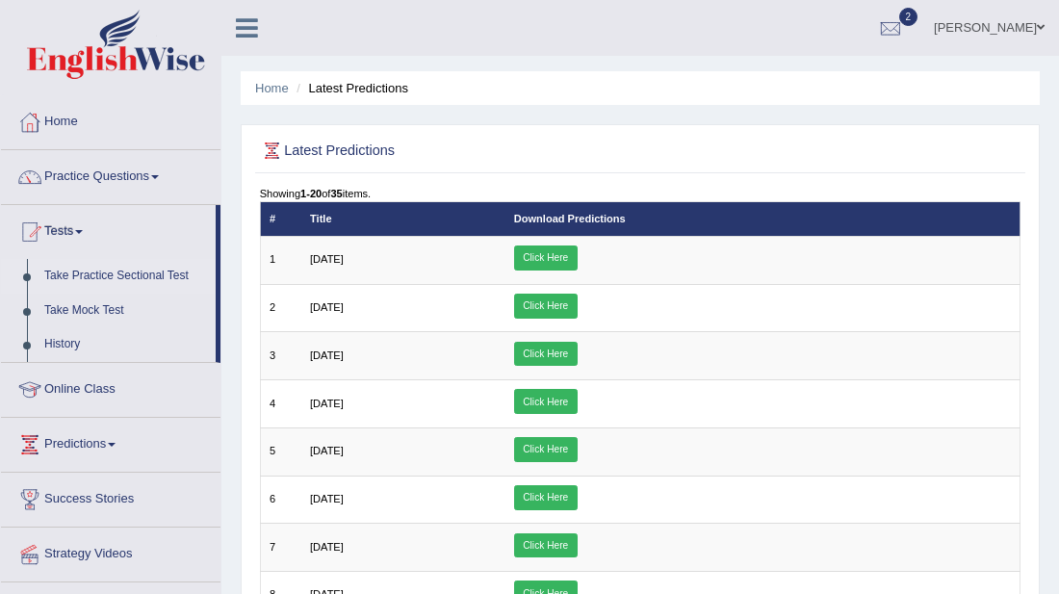
click at [128, 279] on link "Take Practice Sectional Test" at bounding box center [126, 276] width 180 height 35
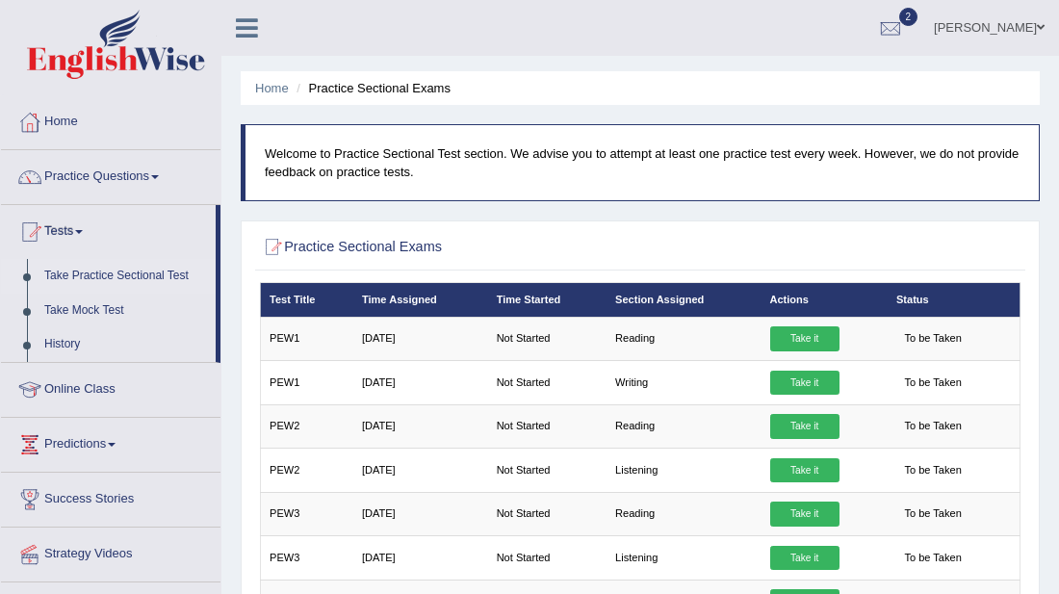
click at [103, 277] on link "Take Practice Sectional Test" at bounding box center [126, 276] width 180 height 35
click at [103, 170] on link "Practice Questions" at bounding box center [110, 174] width 219 height 48
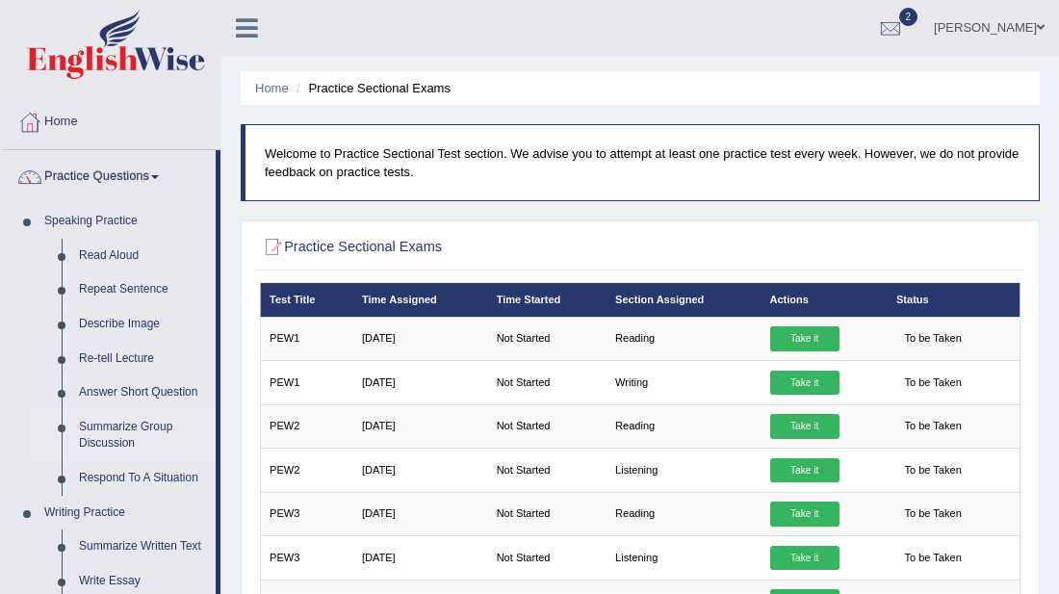
click at [114, 436] on link "Summarize Group Discussion" at bounding box center [142, 435] width 145 height 51
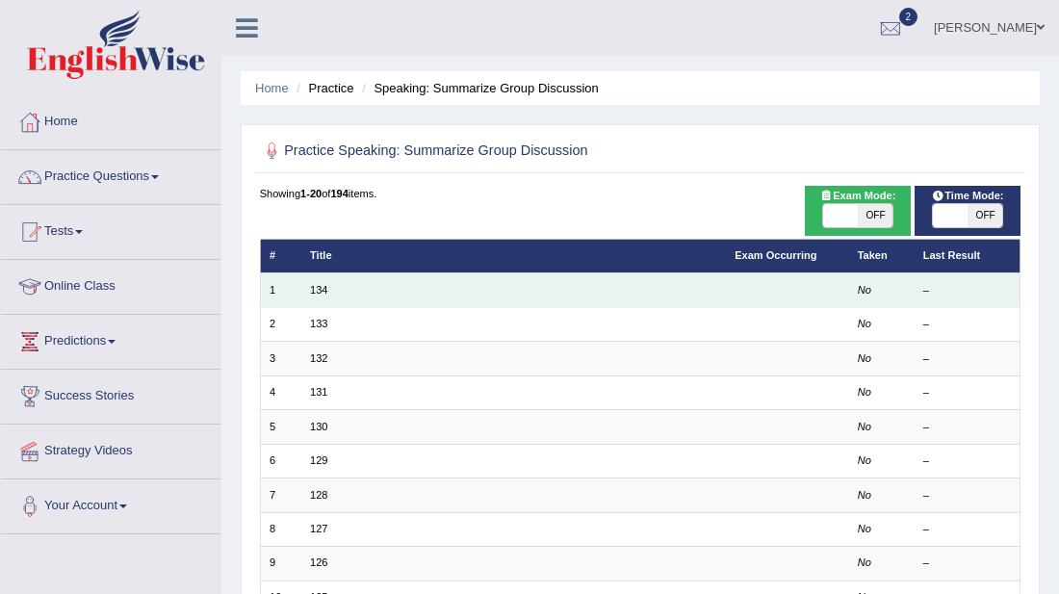
click at [325, 300] on td "134" at bounding box center [513, 290] width 425 height 34
click at [320, 291] on link "134" at bounding box center [318, 290] width 17 height 12
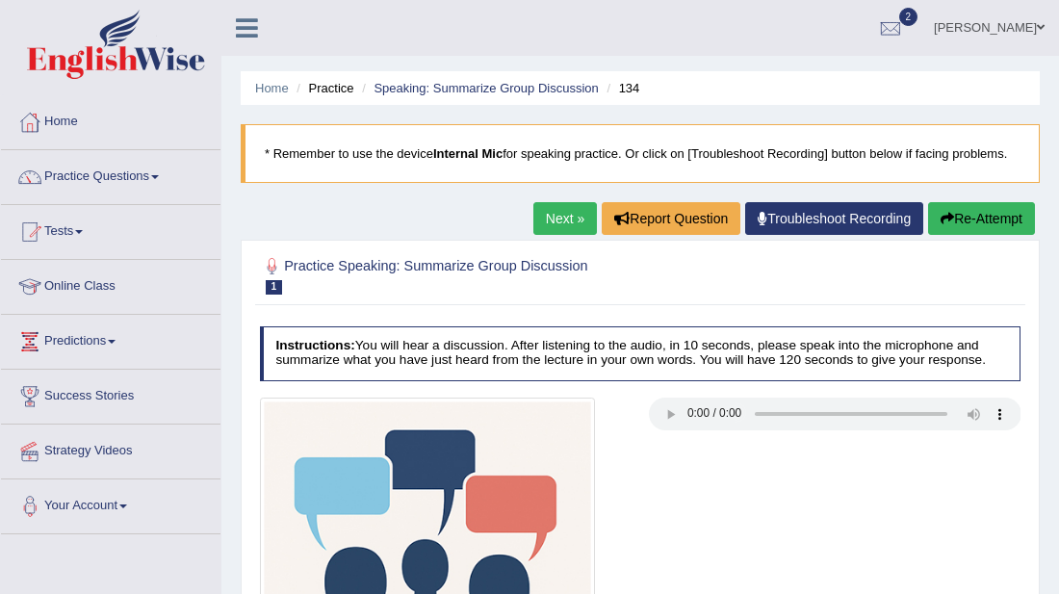
click at [361, 475] on img at bounding box center [428, 566] width 336 height 336
click at [438, 440] on img at bounding box center [428, 566] width 336 height 336
click at [505, 498] on img at bounding box center [428, 566] width 336 height 336
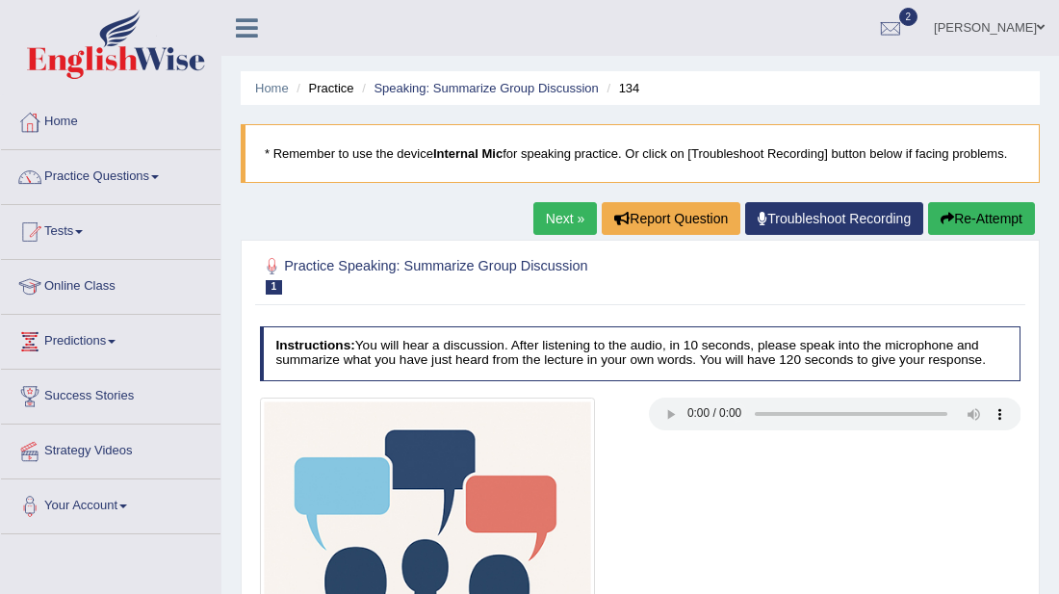
click at [505, 498] on img at bounding box center [428, 566] width 336 height 336
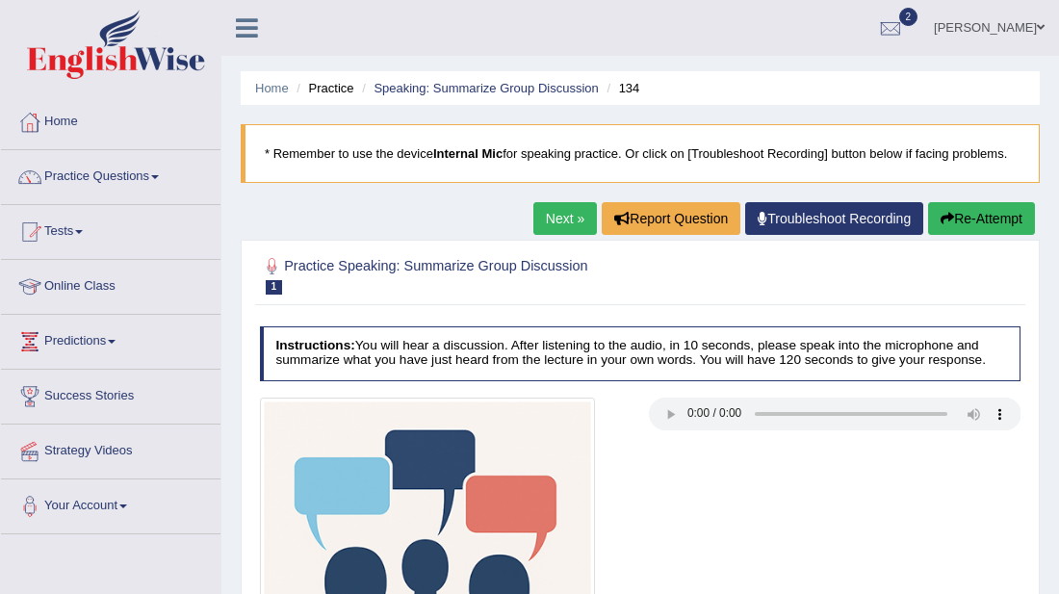
click at [505, 498] on img at bounding box center [428, 566] width 336 height 336
click at [75, 183] on link "Practice Questions" at bounding box center [110, 174] width 219 height 48
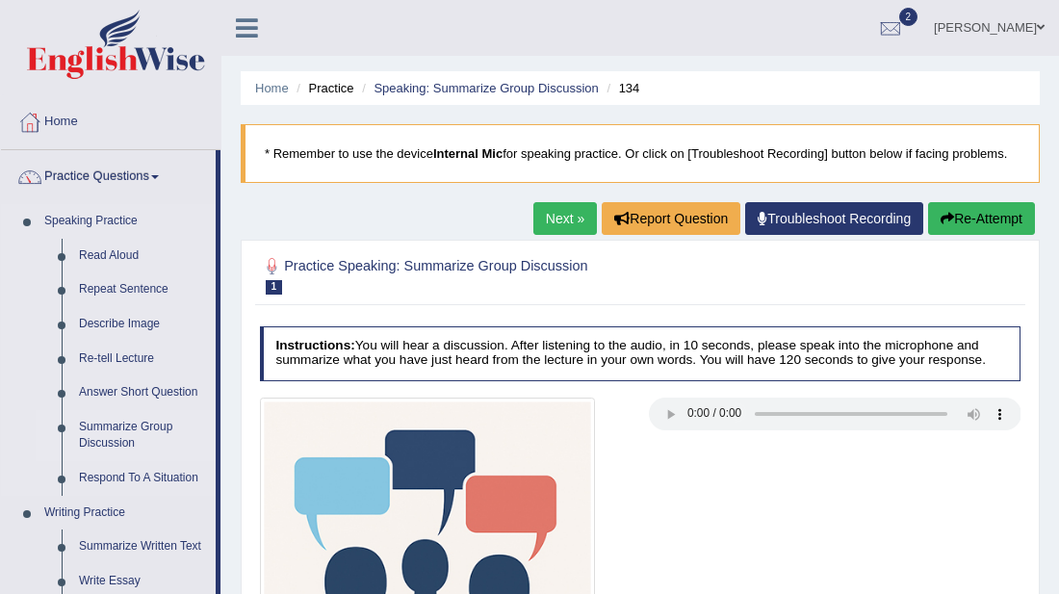
click at [169, 444] on link "Summarize Group Discussion" at bounding box center [142, 435] width 145 height 51
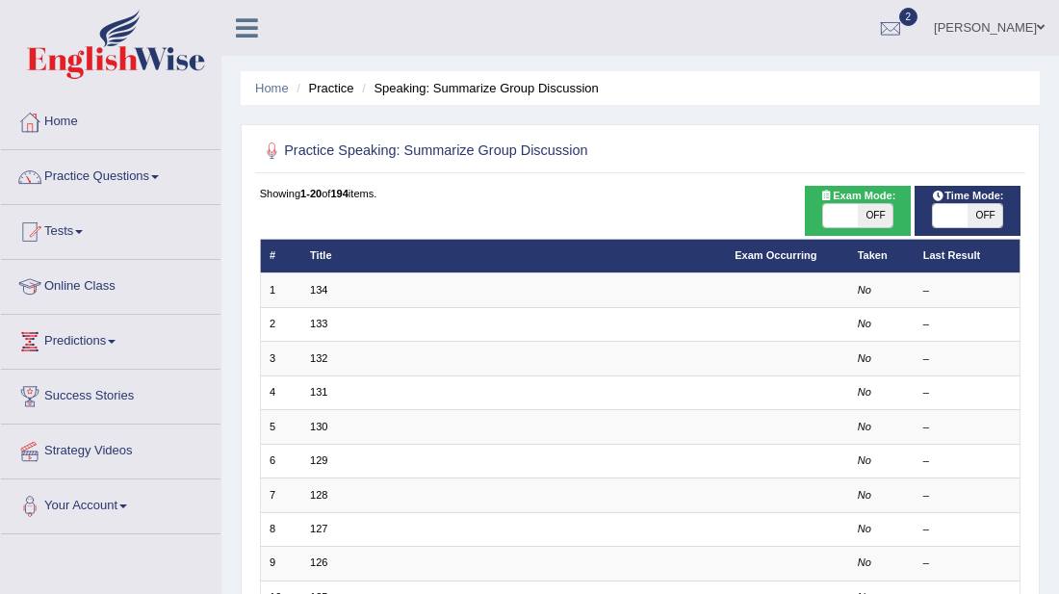
click at [67, 173] on link "Practice Questions" at bounding box center [110, 174] width 219 height 48
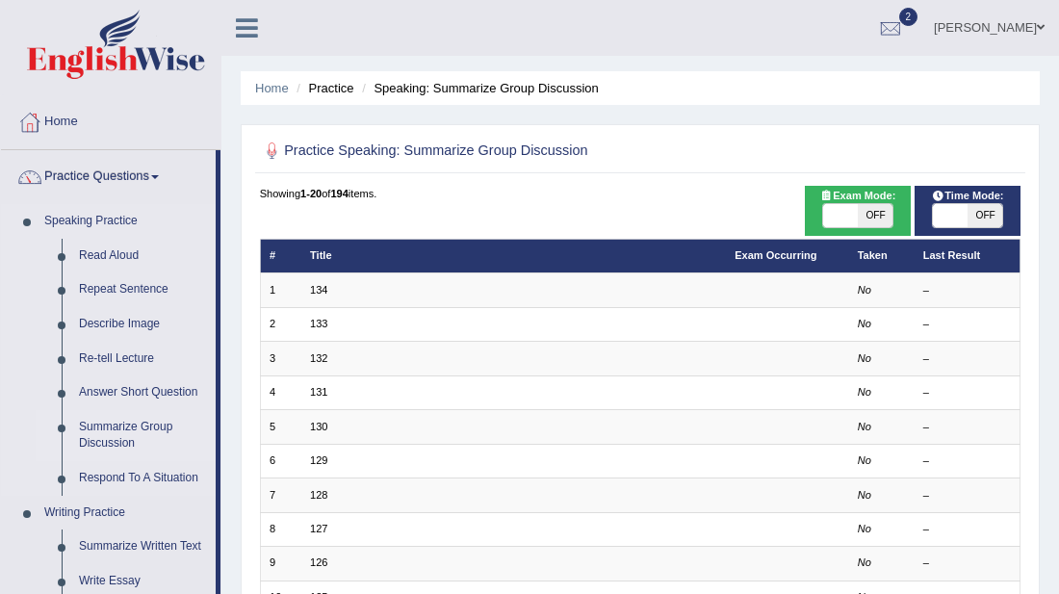
click at [26, 305] on li "Speaking Practice Read Aloud Repeat Sentence Describe Image Re-tell Lecture Ans…" at bounding box center [108, 350] width 215 height 292
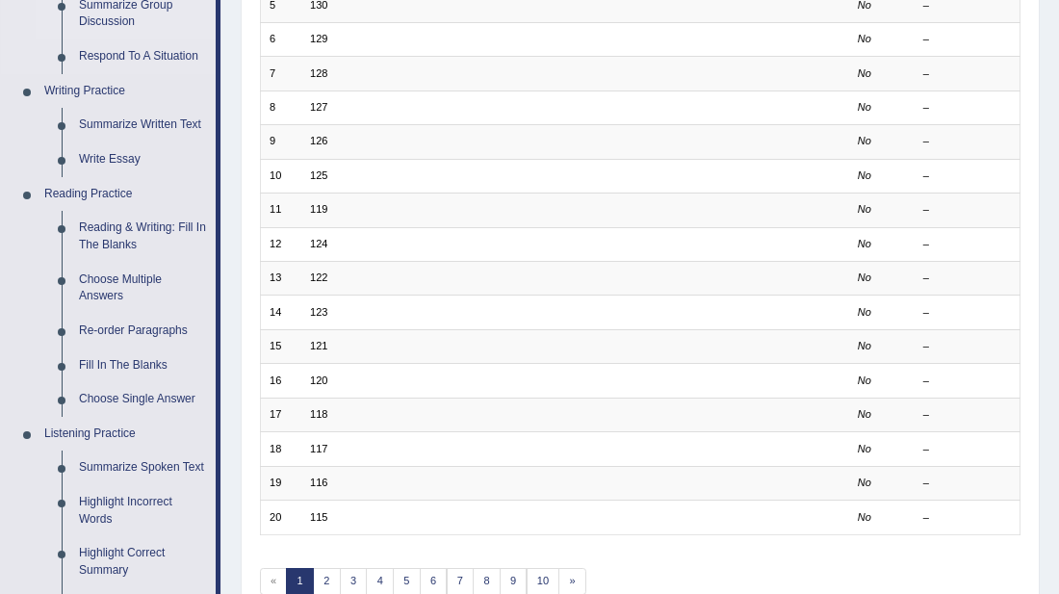
scroll to position [462, 0]
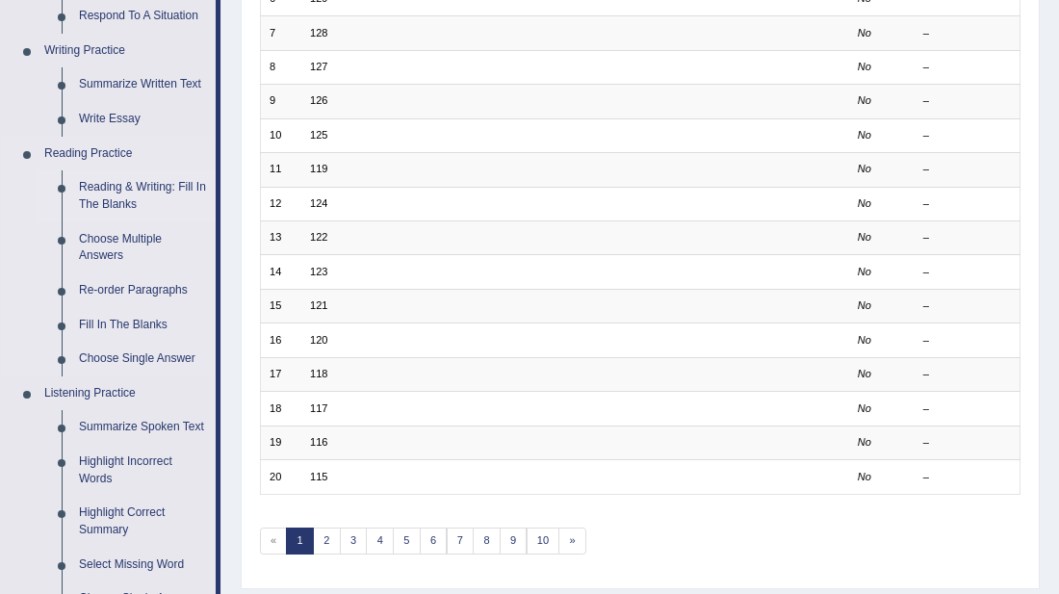
click at [132, 198] on link "Reading & Writing: Fill In The Blanks" at bounding box center [142, 195] width 145 height 51
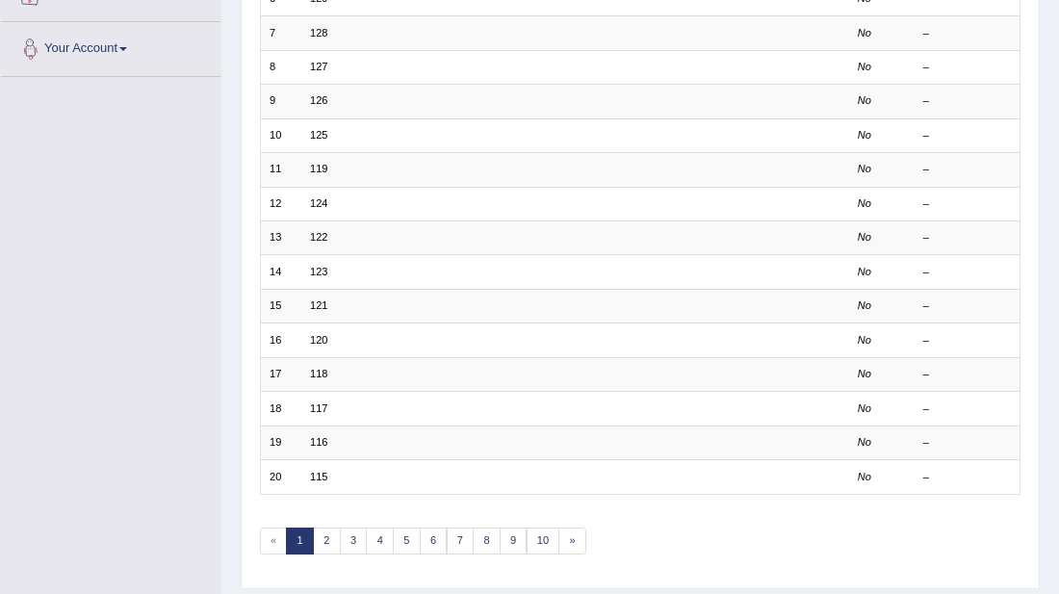
scroll to position [482, 0]
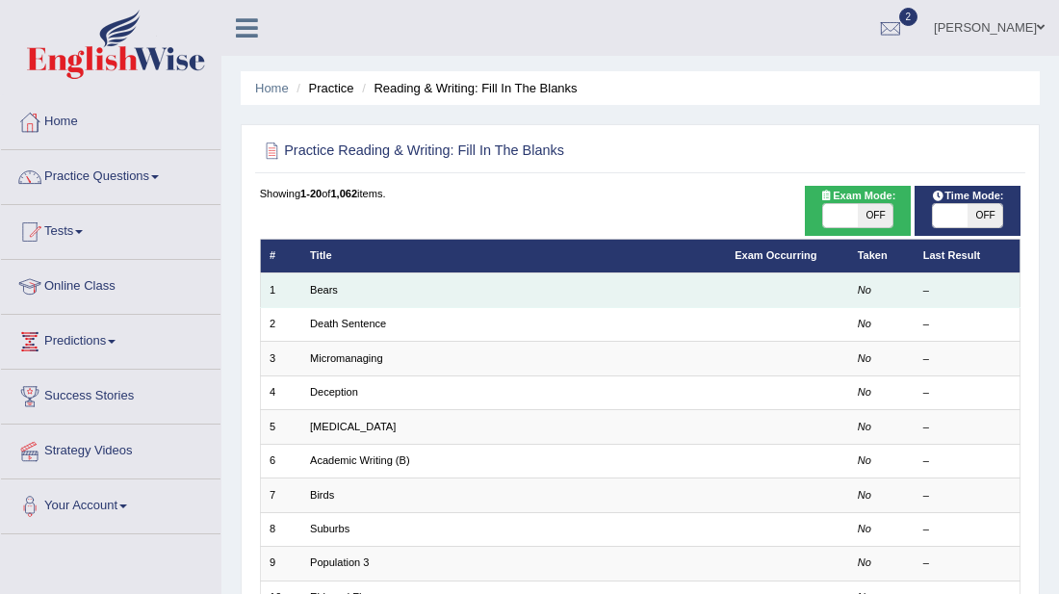
click at [337, 298] on td "Bears" at bounding box center [513, 290] width 425 height 34
click at [308, 293] on td "Bears" at bounding box center [513, 290] width 425 height 34
click at [336, 286] on link "Bears" at bounding box center [324, 290] width 28 height 12
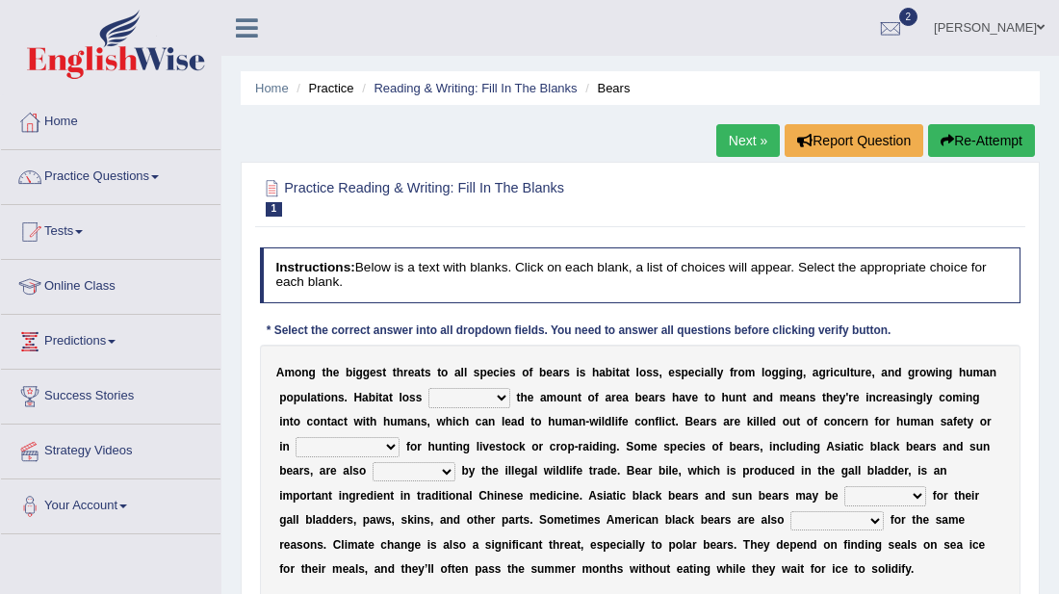
click at [493, 398] on select "increases reduces complies interacts" at bounding box center [469, 397] width 82 height 19
select select "reduces"
click at [428, 388] on select "increases reduces complies interacts" at bounding box center [469, 397] width 82 height 19
click at [361, 451] on select "coalition retaliation appreciation disinformation" at bounding box center [348, 446] width 104 height 19
select select "retaliation"
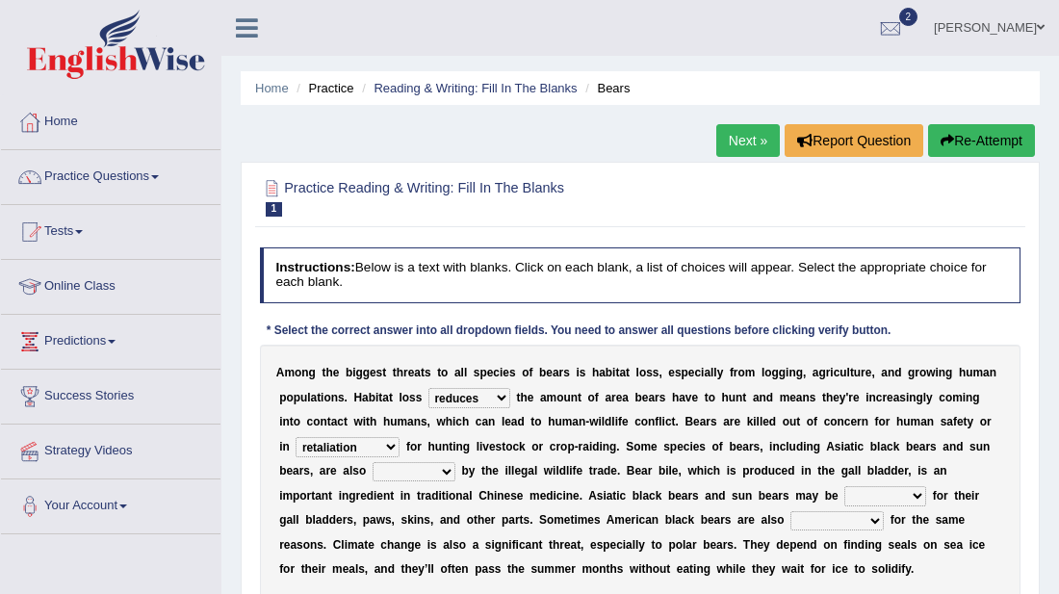
click at [296, 437] on select "coalition retaliation appreciation disinformation" at bounding box center [348, 446] width 104 height 19
click at [383, 475] on select "protected prohibited fattened threatened" at bounding box center [414, 471] width 83 height 19
select select "fattened"
click at [373, 462] on select "protected prohibited fattened threatened" at bounding box center [414, 471] width 83 height 19
click at [844, 493] on select "poached squelched coached blenched" at bounding box center [885, 495] width 82 height 19
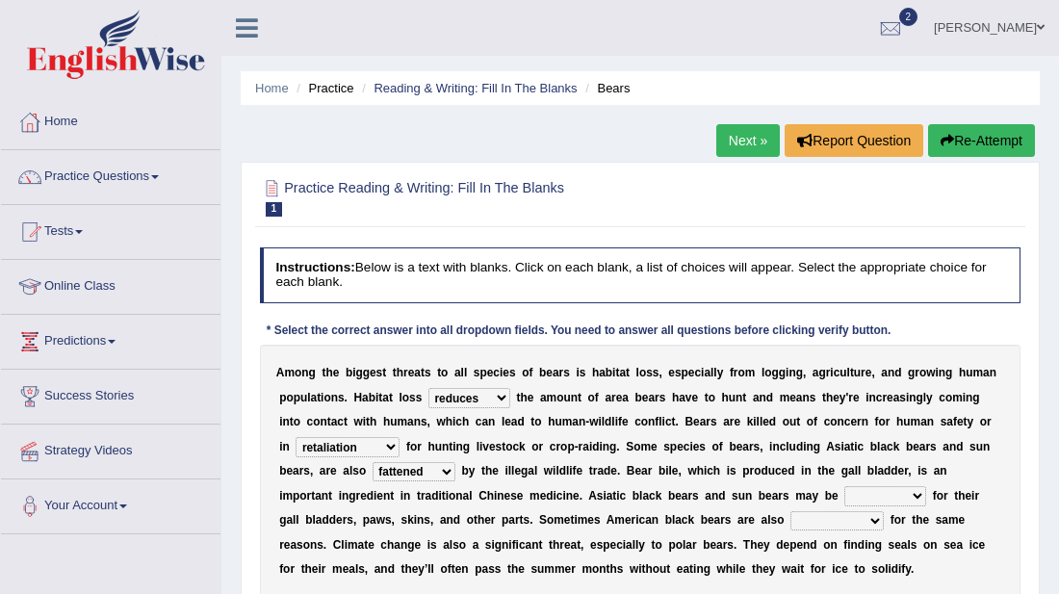
select select "squelched"
click at [844, 486] on select "poached squelched coached blenched" at bounding box center [885, 495] width 82 height 19
click at [790, 525] on select "begot foreseen encountered targeted" at bounding box center [836, 520] width 93 height 19
click at [790, 511] on select "begot foreseen encountered targeted" at bounding box center [836, 520] width 93 height 19
select select "targeted"
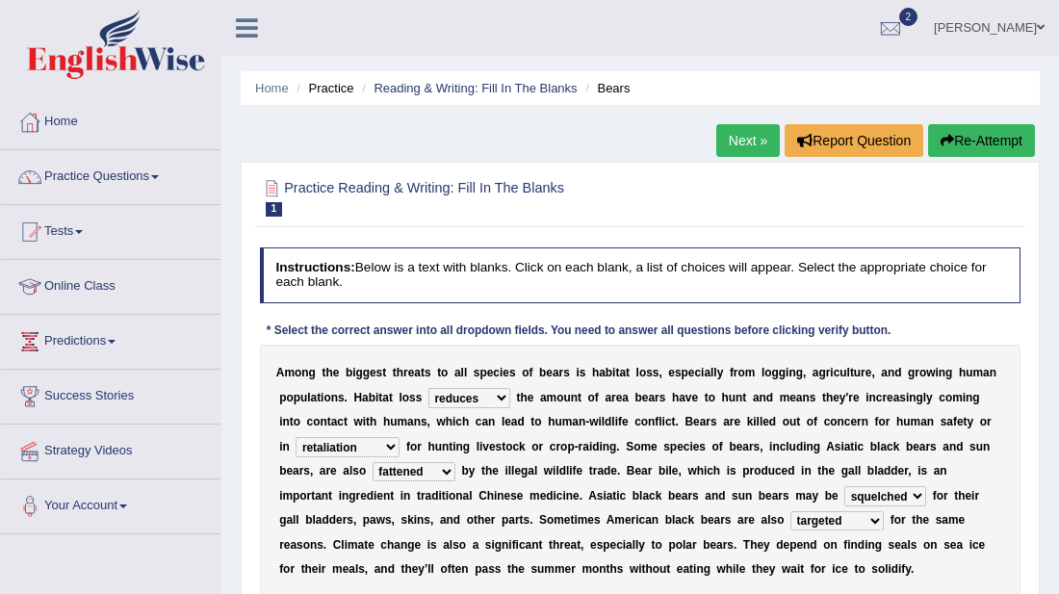
click at [752, 581] on div "A m o n g t h e b i g g e s t t h r e a t s t o a l l s p e c i e s o f b e a r…" at bounding box center [640, 472] width 761 height 254
click at [733, 578] on div "A m o n g t h e b i g g e s t t h r e a t s t o a l l s p e c i e s o f b e a r…" at bounding box center [640, 472] width 761 height 254
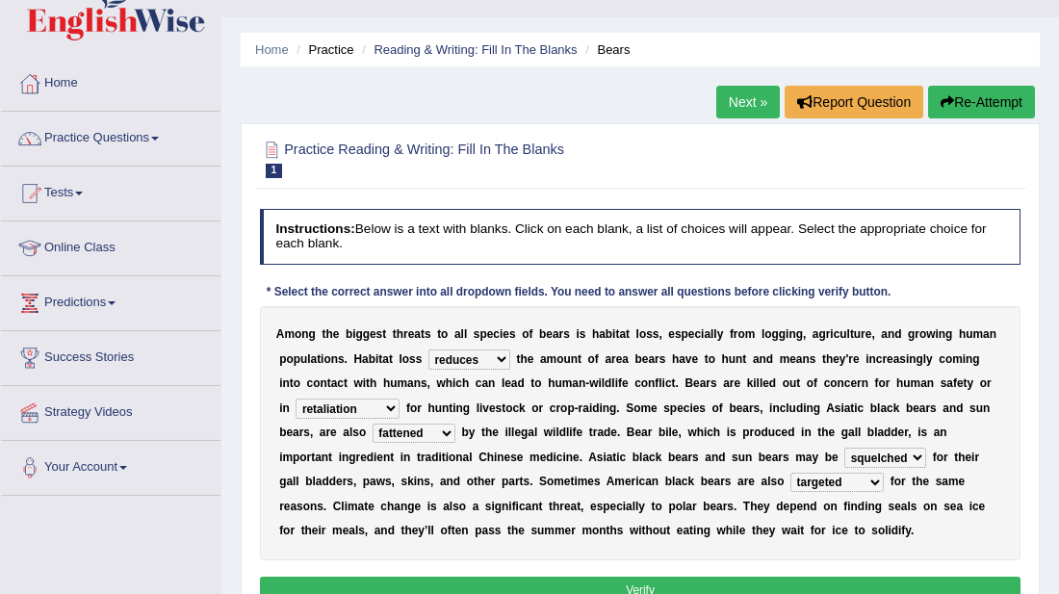
scroll to position [77, 0]
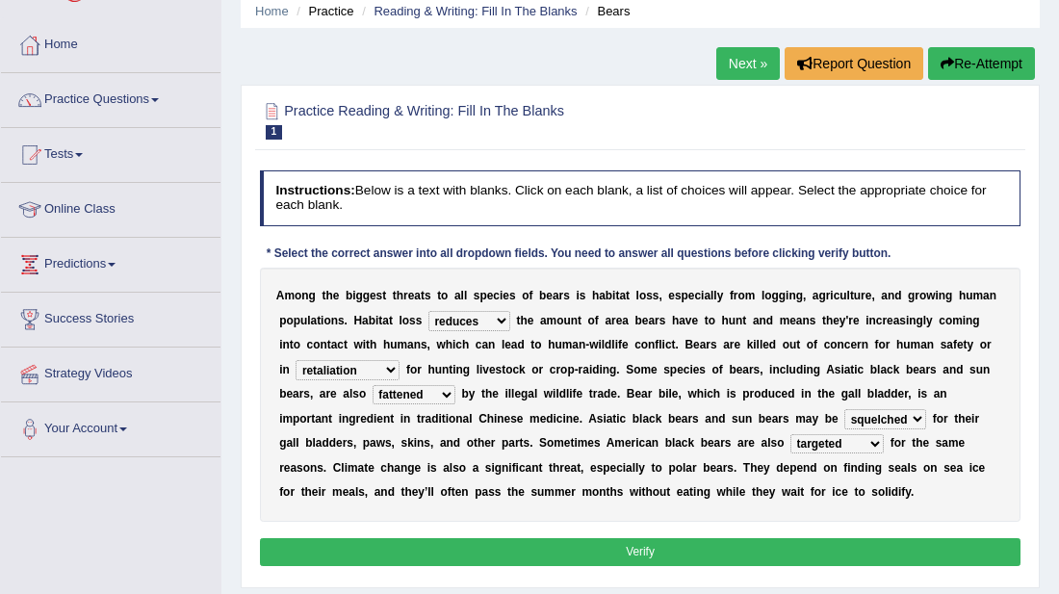
click at [674, 557] on button "Verify" at bounding box center [640, 552] width 761 height 28
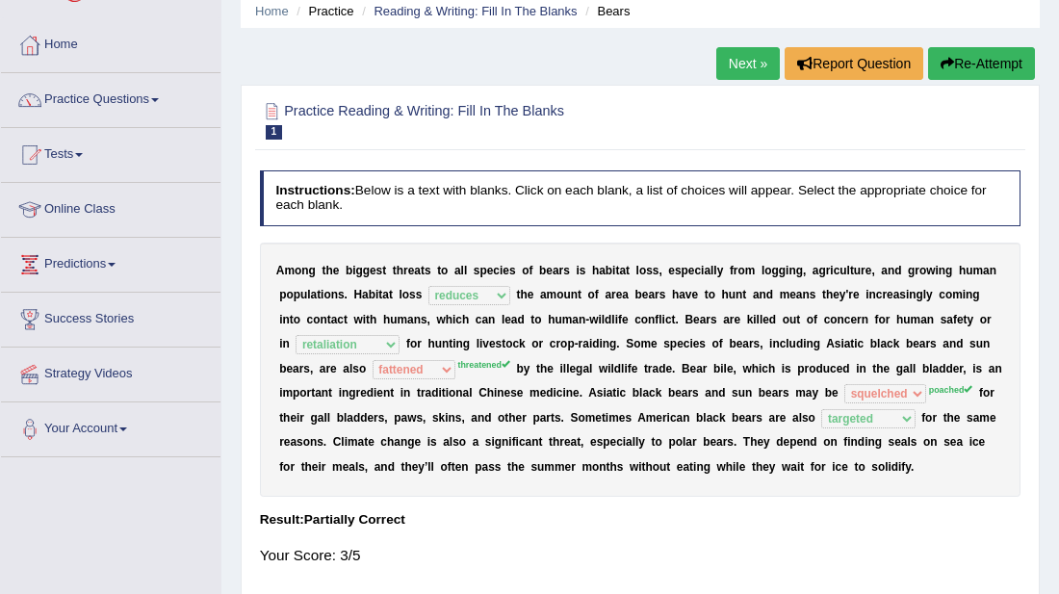
click at [760, 55] on link "Next »" at bounding box center [748, 63] width 64 height 33
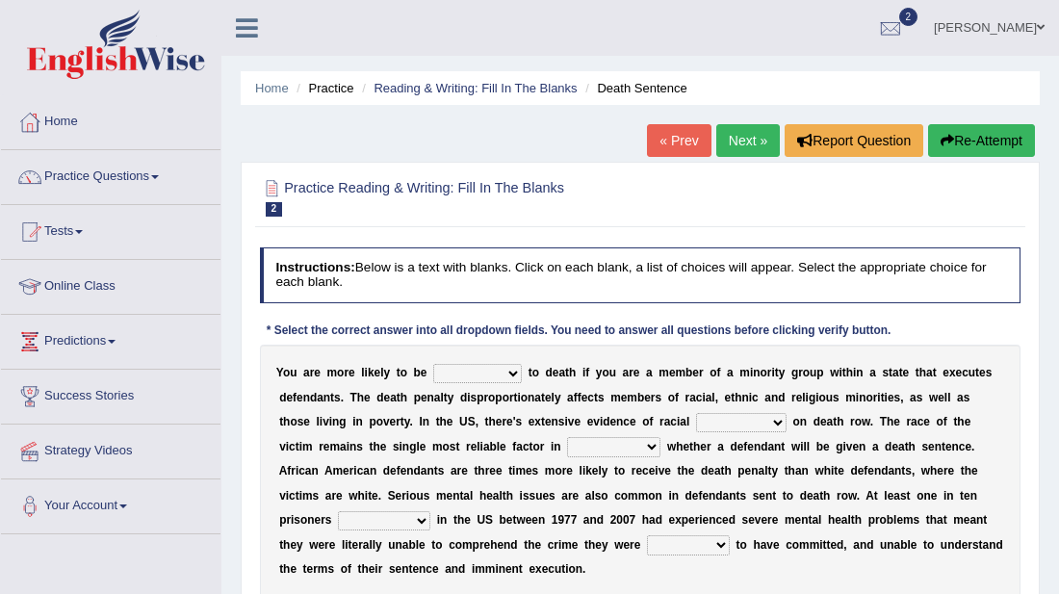
click at [491, 373] on select "penalized blamed complained sentenced" at bounding box center [477, 373] width 89 height 19
select select "penalized"
click at [433, 364] on select "penalized blamed complained sentenced" at bounding box center [477, 373] width 89 height 19
click at [567, 448] on select "determining adjoining undermining examining" at bounding box center [613, 446] width 93 height 19
select select "undermining"
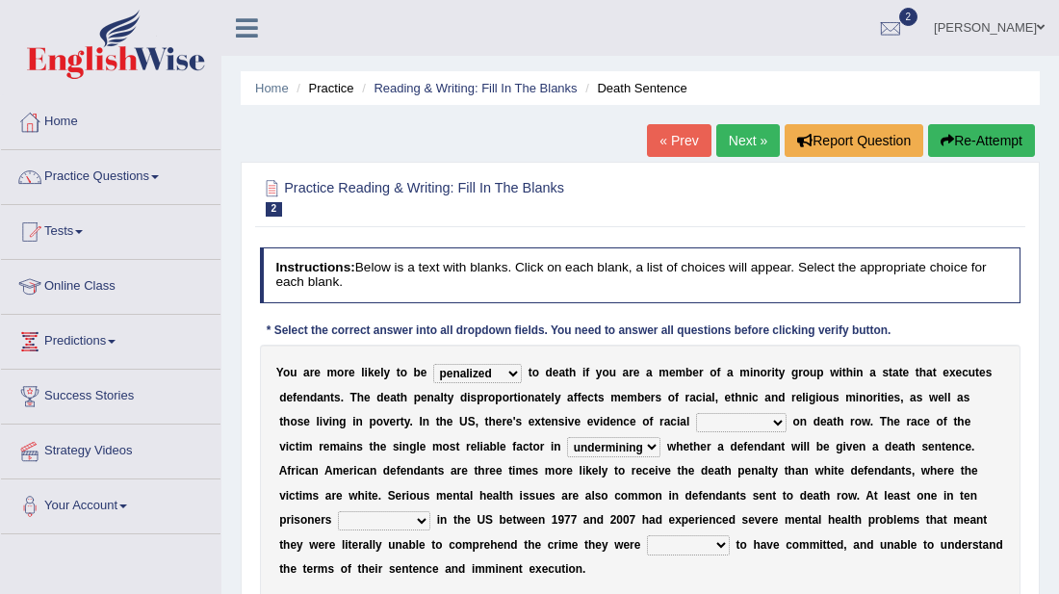
click at [567, 437] on select "determining adjoining undermining examining" at bounding box center [613, 446] width 93 height 19
click at [696, 425] on select "bias equality appearance background" at bounding box center [741, 422] width 90 height 19
select select "equality"
click at [696, 413] on select "bias equality appearance background" at bounding box center [741, 422] width 90 height 19
click at [430, 511] on select "electrocuted persecuted executed captured" at bounding box center [384, 520] width 92 height 19
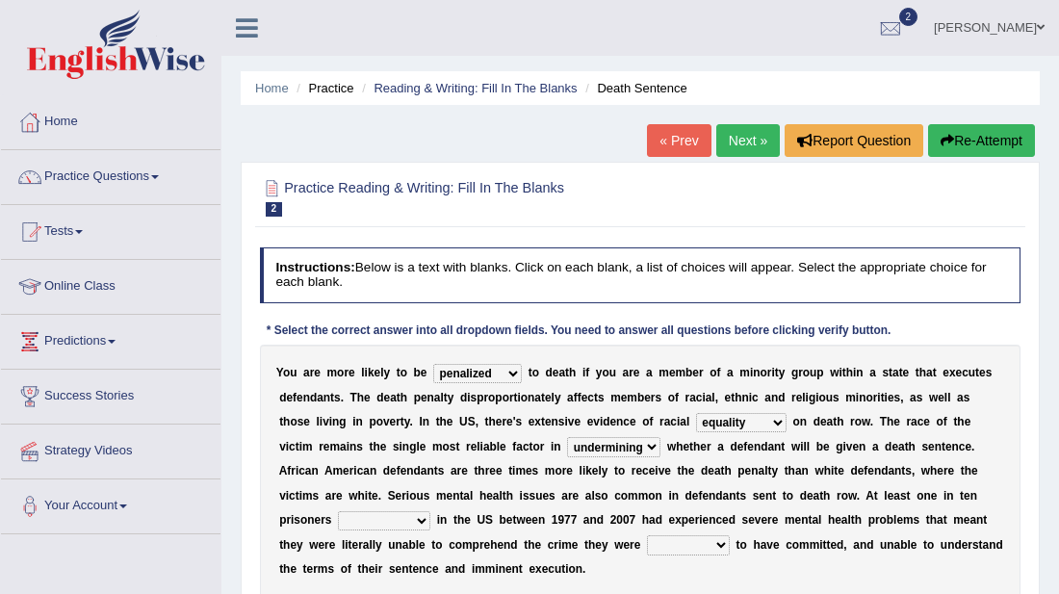
select select "executed"
click at [430, 511] on select "electrocuted persecuted executed captured" at bounding box center [384, 520] width 92 height 19
click at [935, 452] on b "n" at bounding box center [938, 446] width 7 height 13
click at [647, 542] on select "alleged acclaimed persuaded claimed" at bounding box center [688, 544] width 83 height 19
select select "persuaded"
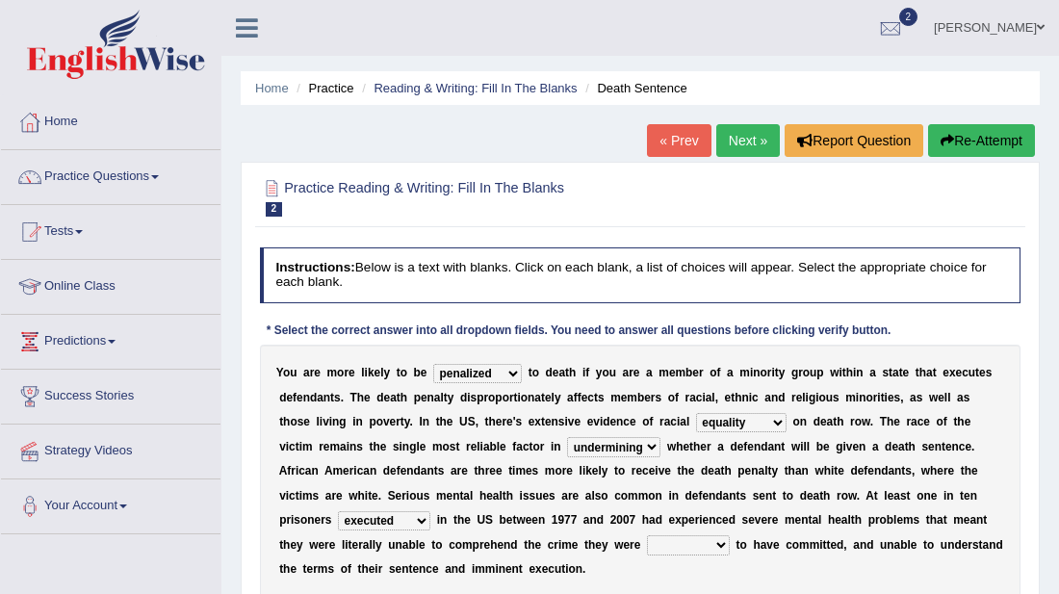
click at [647, 535] on select "alleged acclaimed persuaded claimed" at bounding box center [688, 544] width 83 height 19
click at [904, 564] on div "Y o u a r e m o r e l i k e l y t o b e penalized blamed complained sentenced t…" at bounding box center [640, 472] width 761 height 254
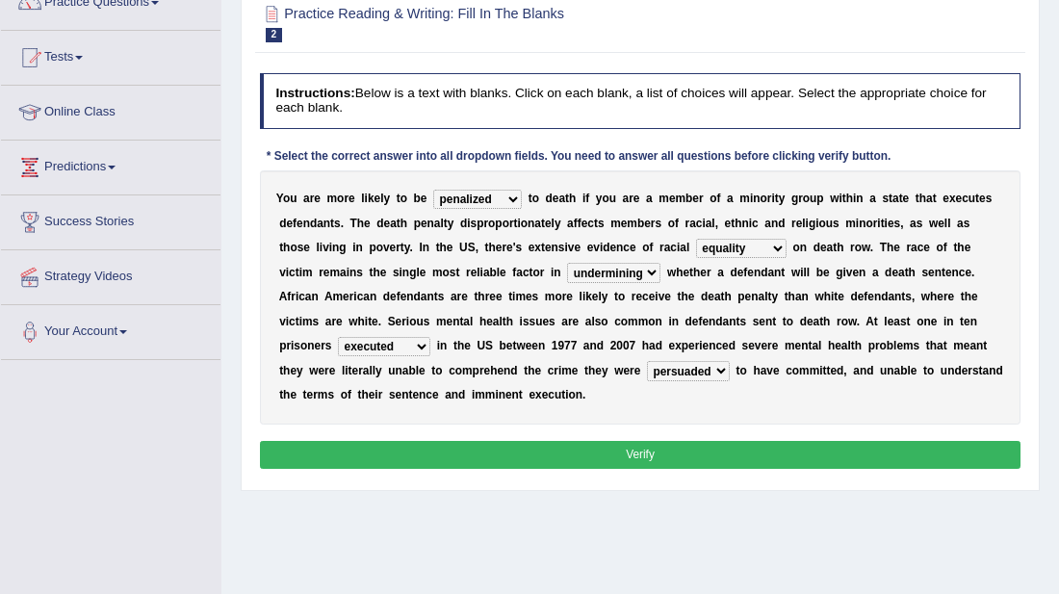
scroll to position [193, 0]
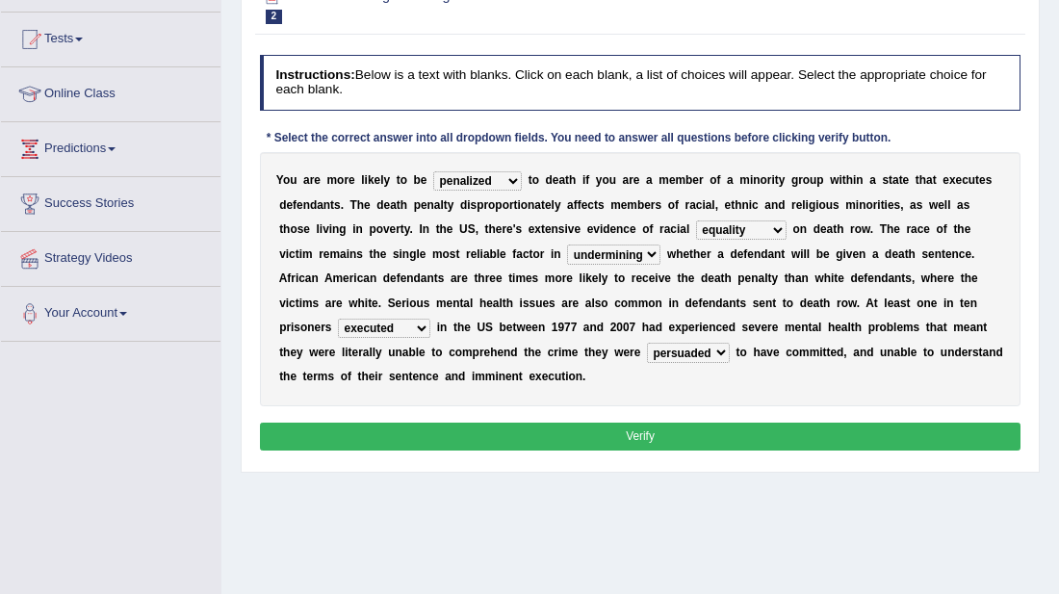
click at [675, 423] on button "Verify" at bounding box center [640, 437] width 761 height 28
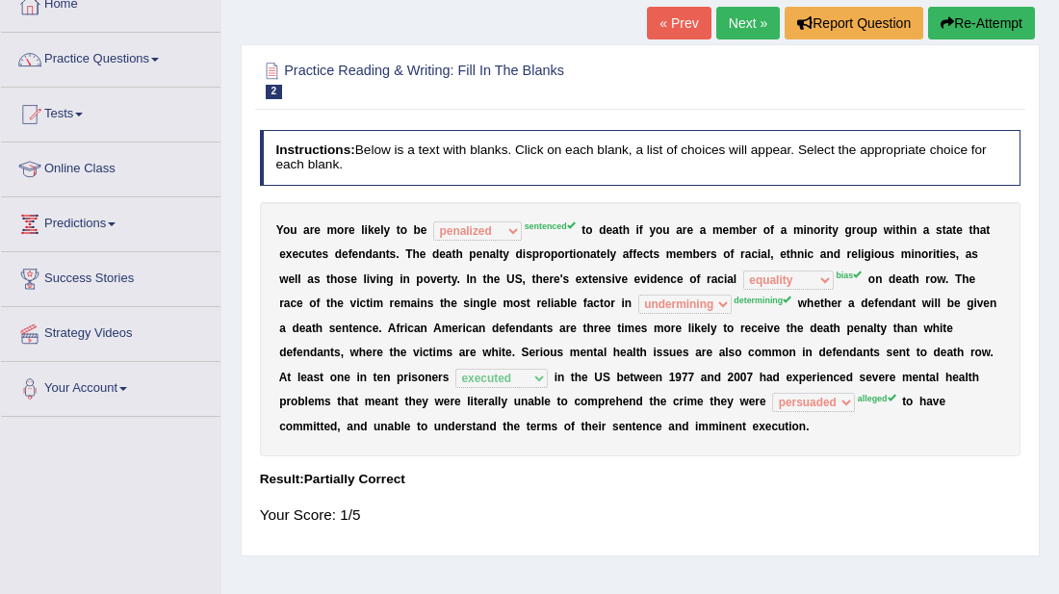
scroll to position [116, 0]
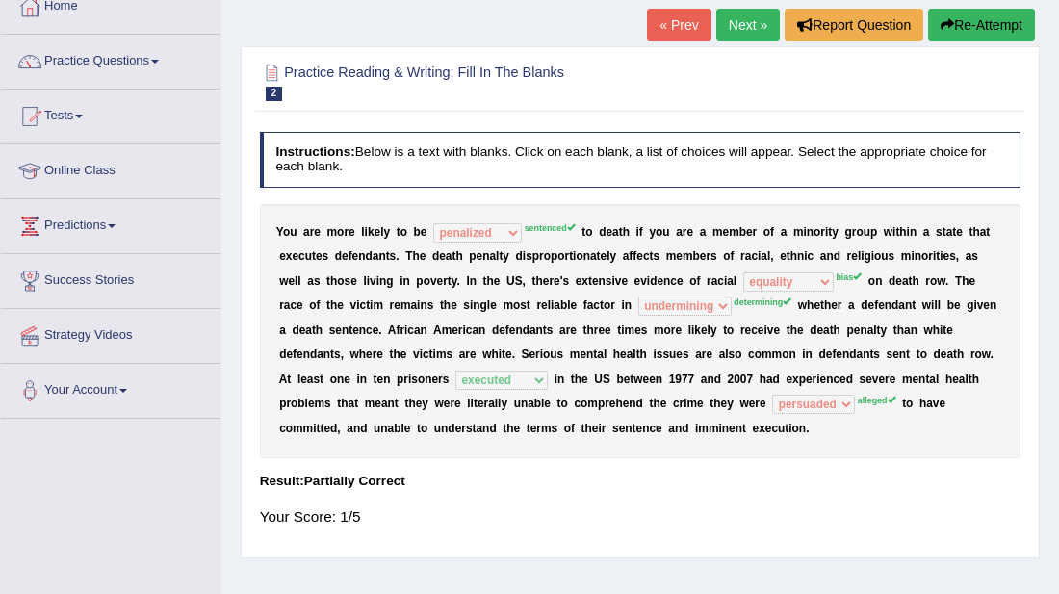
click at [754, 21] on link "Next »" at bounding box center [748, 25] width 64 height 33
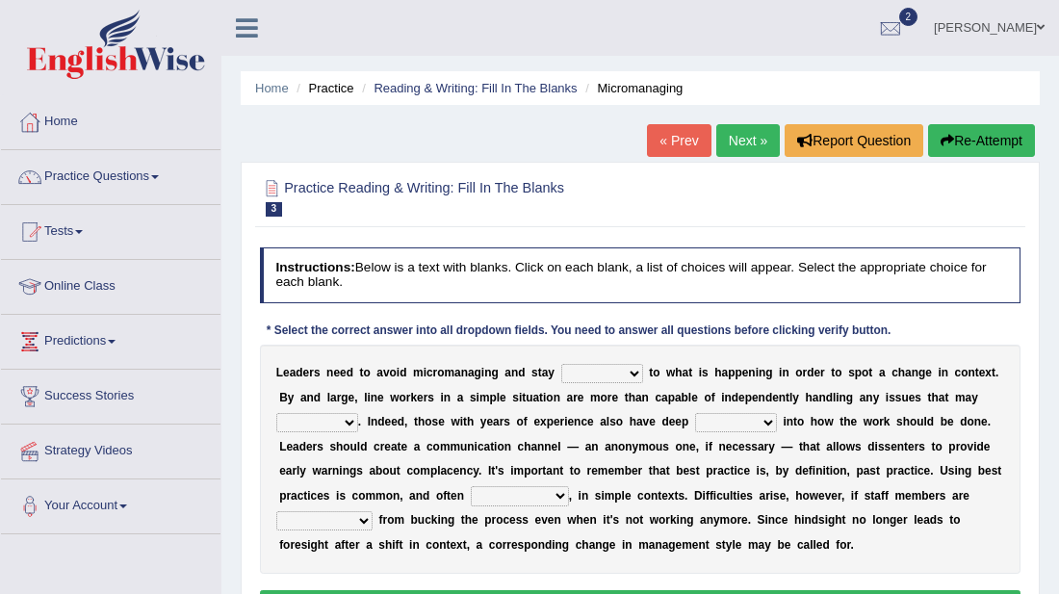
click at [610, 371] on select "complied connected precise concise" at bounding box center [602, 373] width 82 height 19
select select "precise"
click at [561, 364] on select "complied connected precise concise" at bounding box center [602, 373] width 82 height 19
click at [358, 413] on select "apprise rise encounter arise" at bounding box center [317, 422] width 82 height 19
select select "rise"
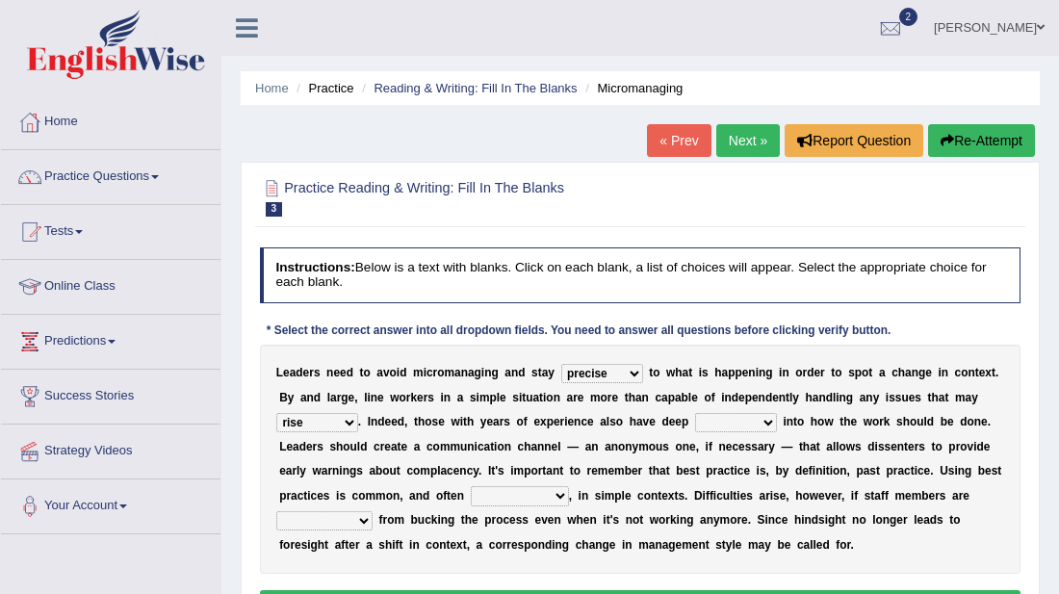
click at [358, 413] on select "apprise rise encounter arise" at bounding box center [317, 422] width 82 height 19
click at [777, 425] on b at bounding box center [780, 421] width 7 height 13
click at [695, 424] on select "incursion insight indignity indication" at bounding box center [736, 422] width 82 height 19
select select "indignity"
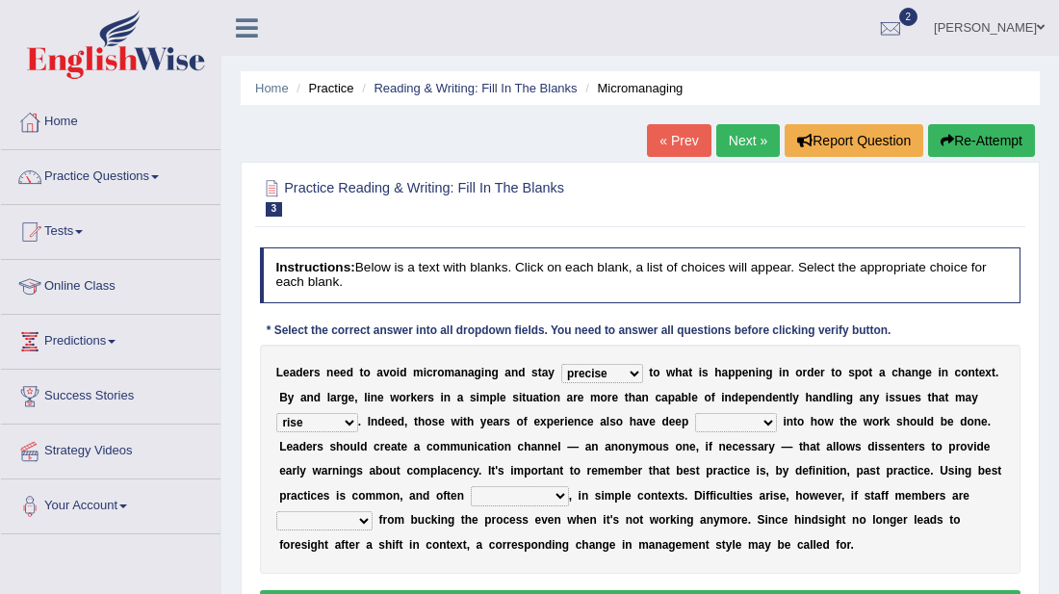
click at [695, 413] on select "incursion insight indignity indication" at bounding box center [736, 422] width 82 height 19
click at [373, 511] on select "disarranged disinclined discouraged disintegrated" at bounding box center [324, 520] width 96 height 19
select select "discouraged"
click at [373, 511] on select "disarranged disinclined discouraged disintegrated" at bounding box center [324, 520] width 96 height 19
click at [471, 494] on select "inappropriate apprehensive appropriate forbidden" at bounding box center [520, 495] width 98 height 19
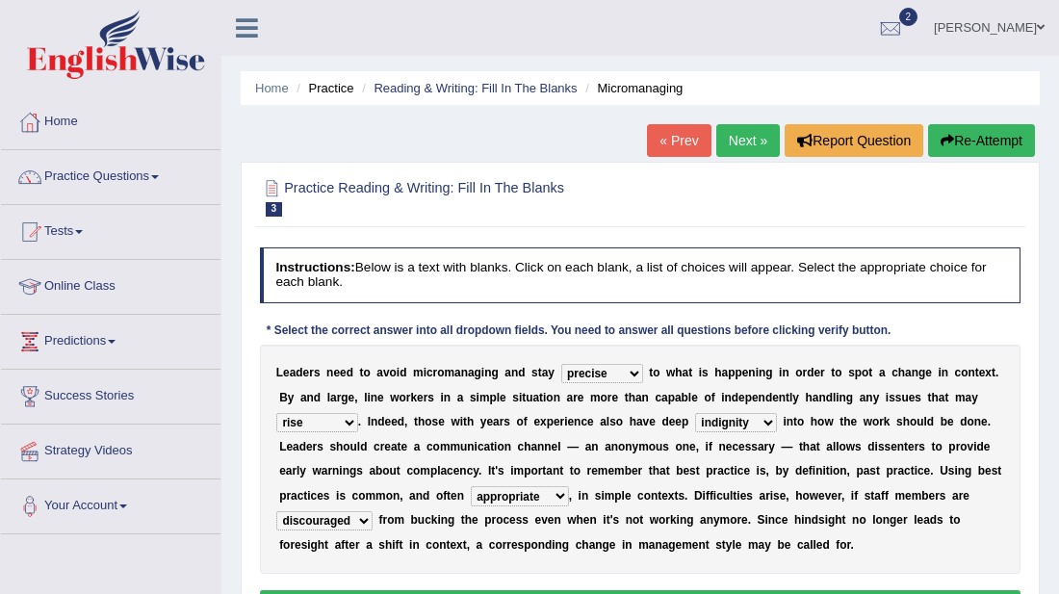
click at [471, 486] on select "inappropriate apprehensive appropriate forbidden" at bounding box center [520, 495] width 98 height 19
select select "forbidden"
click at [876, 543] on div "L e a d e r s n e e d t o a v o i d m i c r o m a n a g i n g a n d s t a y com…" at bounding box center [640, 459] width 761 height 229
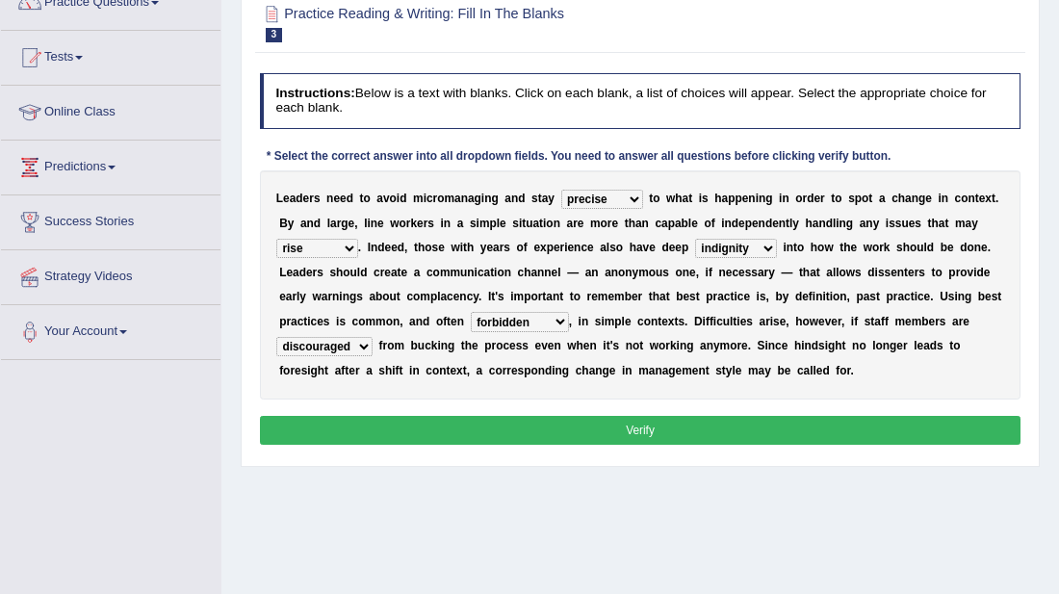
scroll to position [193, 0]
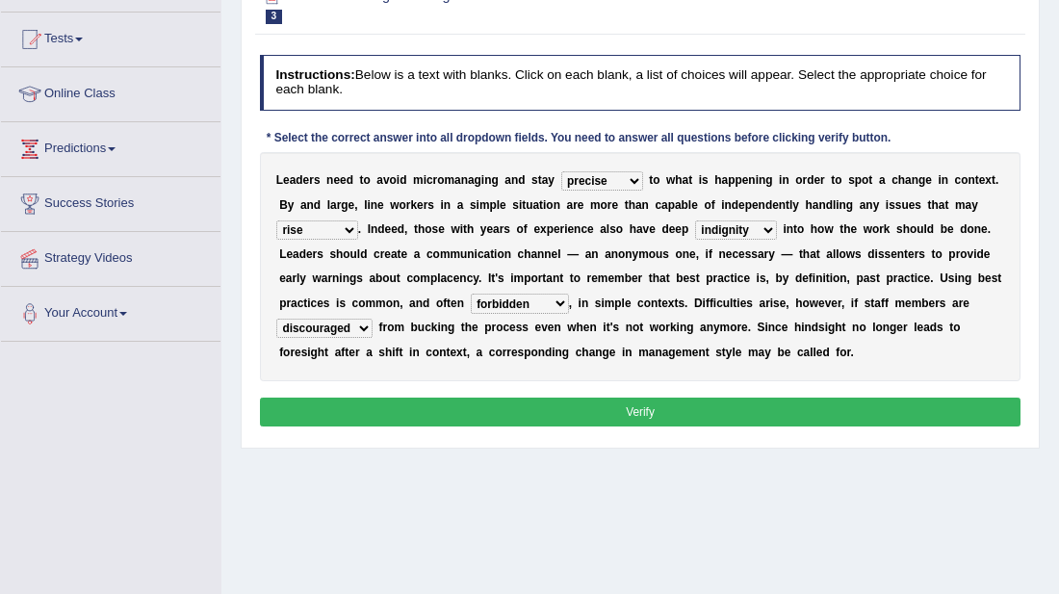
click at [712, 409] on button "Verify" at bounding box center [640, 412] width 761 height 28
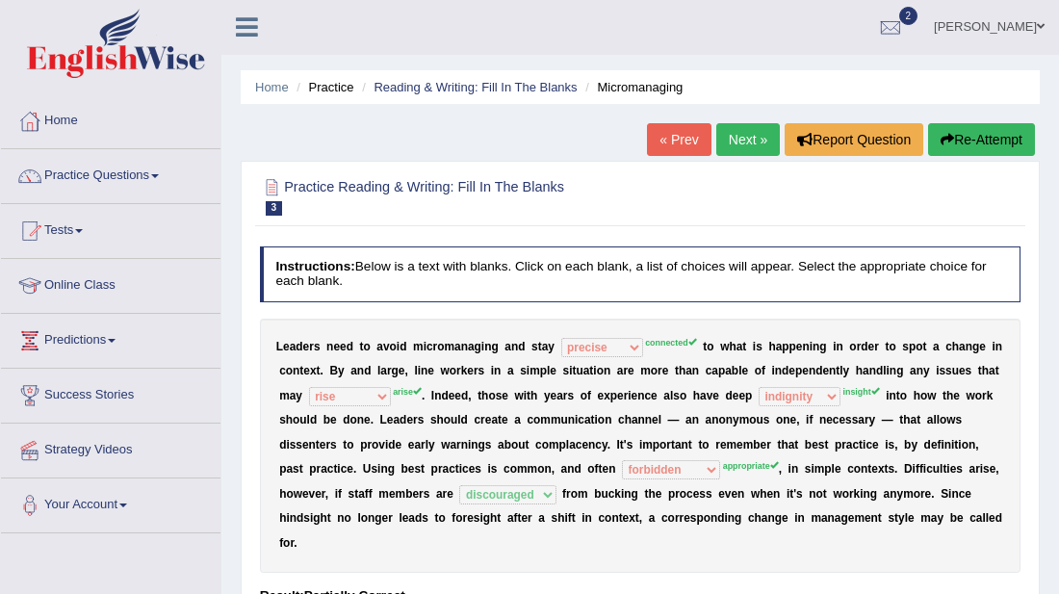
scroll to position [0, 0]
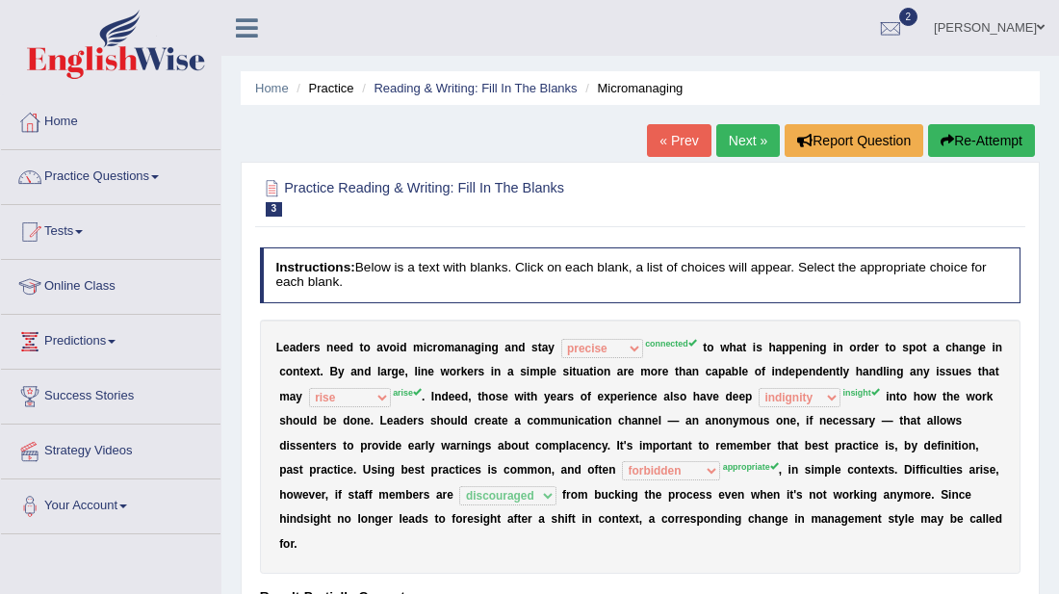
click at [735, 134] on link "Next »" at bounding box center [748, 140] width 64 height 33
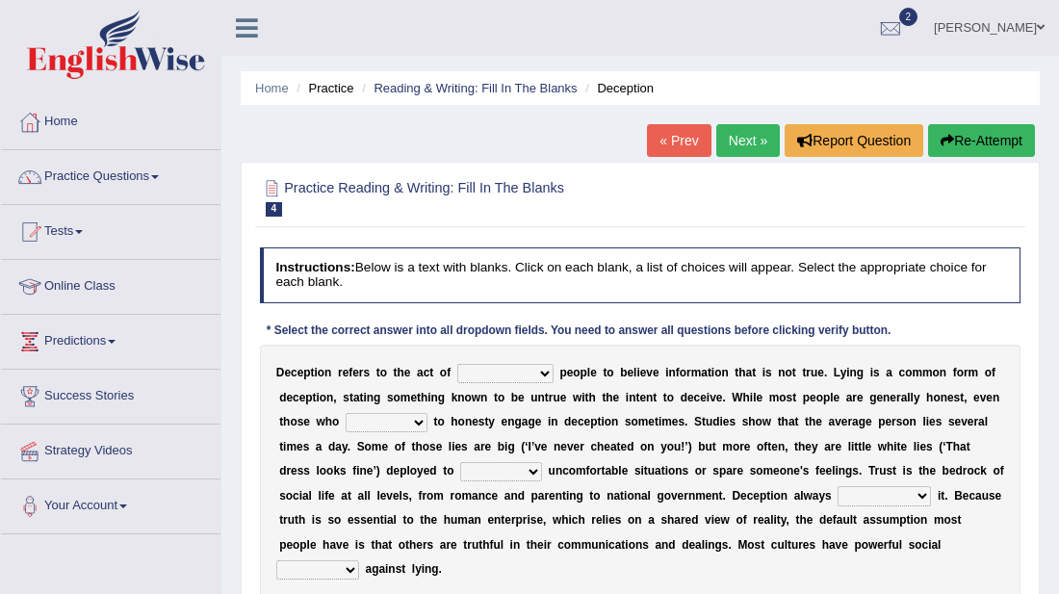
click at [526, 371] on select "discouraging forbidding detecting encouraging" at bounding box center [505, 373] width 96 height 19
select select "detecting"
click at [457, 364] on select "discouraging forbidding detecting encouraging" at bounding box center [505, 373] width 96 height 19
click at [351, 419] on select "describe prescribe inscribe subscribe" at bounding box center [387, 422] width 82 height 19
select select "inscribe"
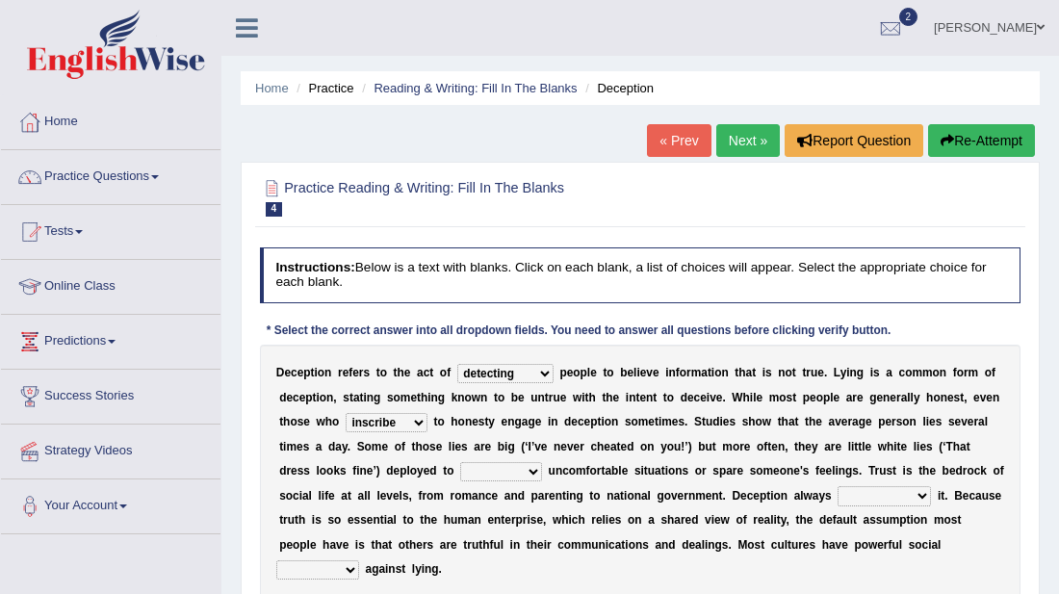
click at [346, 413] on select "describe prescribe inscribe subscribe" at bounding box center [387, 422] width 82 height 19
click at [837, 491] on select "undermines underscores undertakes underwrites" at bounding box center [883, 495] width 93 height 19
select select "underscores"
click at [837, 486] on select "undermines underscores undertakes underwrites" at bounding box center [883, 495] width 93 height 19
click at [359, 560] on select "ejections sanctions fractions inductions" at bounding box center [317, 569] width 83 height 19
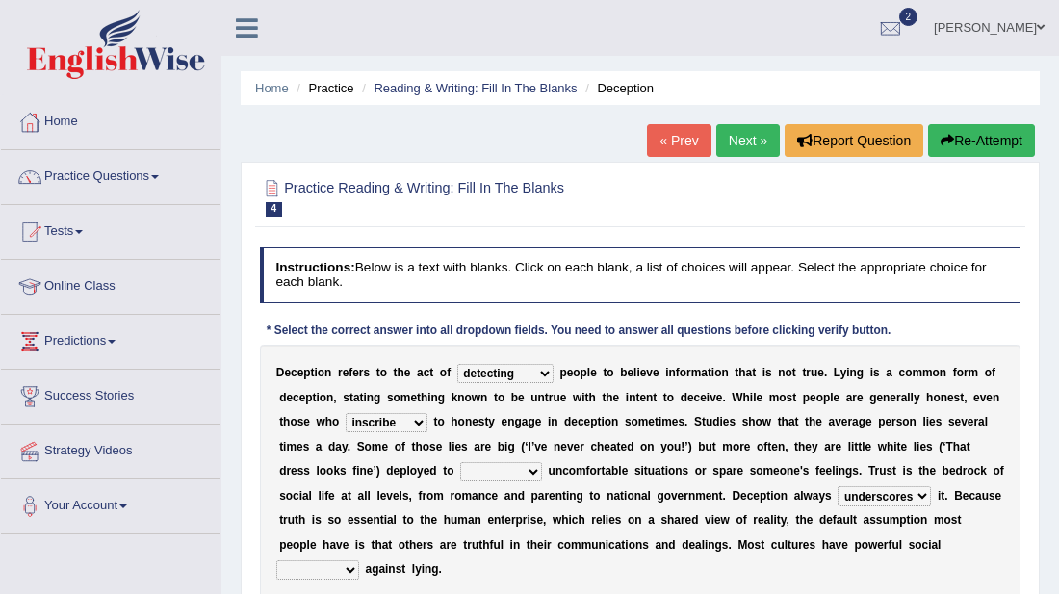
click at [359, 560] on select "ejections sanctions fractions inductions" at bounding box center [317, 569] width 83 height 19
select select "inductions"
click at [460, 466] on select "contest illuminate disguise avoid" at bounding box center [501, 471] width 82 height 19
click at [460, 462] on select "contest illuminate disguise avoid" at bounding box center [501, 471] width 82 height 19
select select "avoid"
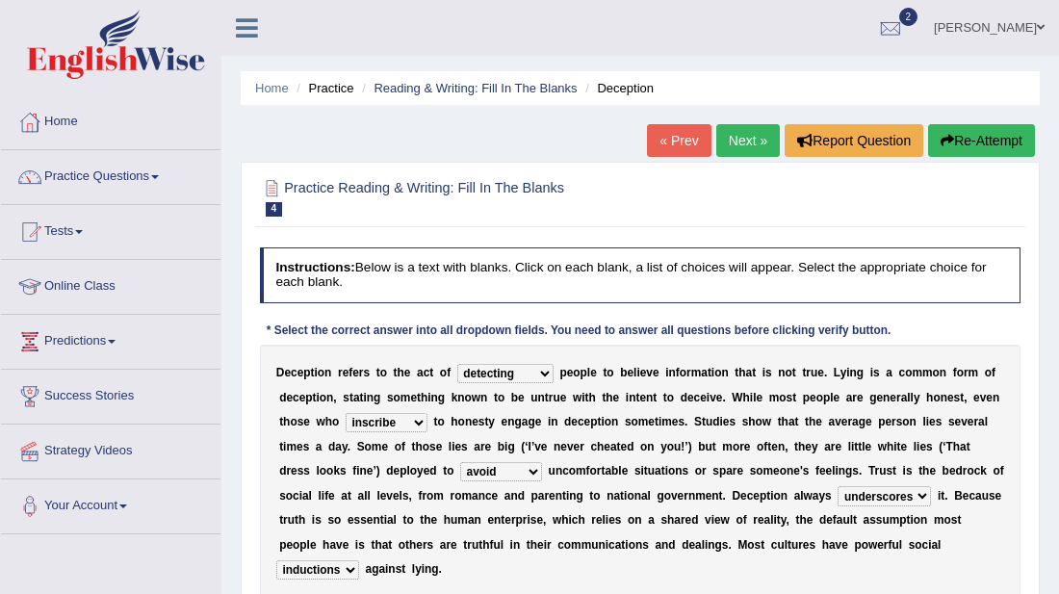
click at [939, 538] on div "D e c e p t i o n r e f e r s t o t h e a c t o f discouraging forbidding detec…" at bounding box center [640, 472] width 761 height 254
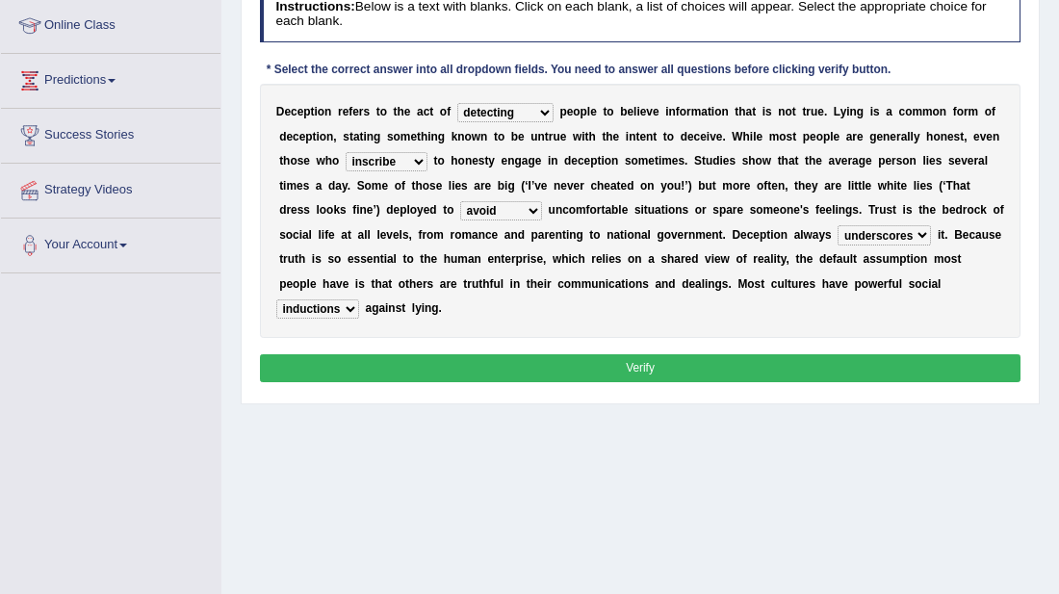
scroll to position [270, 0]
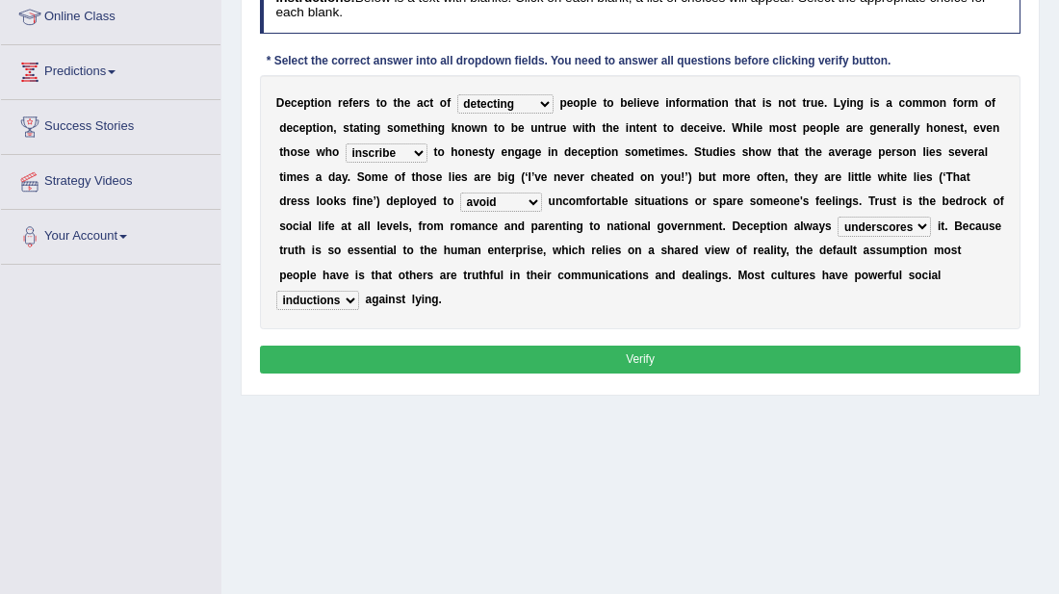
click at [687, 346] on button "Verify" at bounding box center [640, 360] width 761 height 28
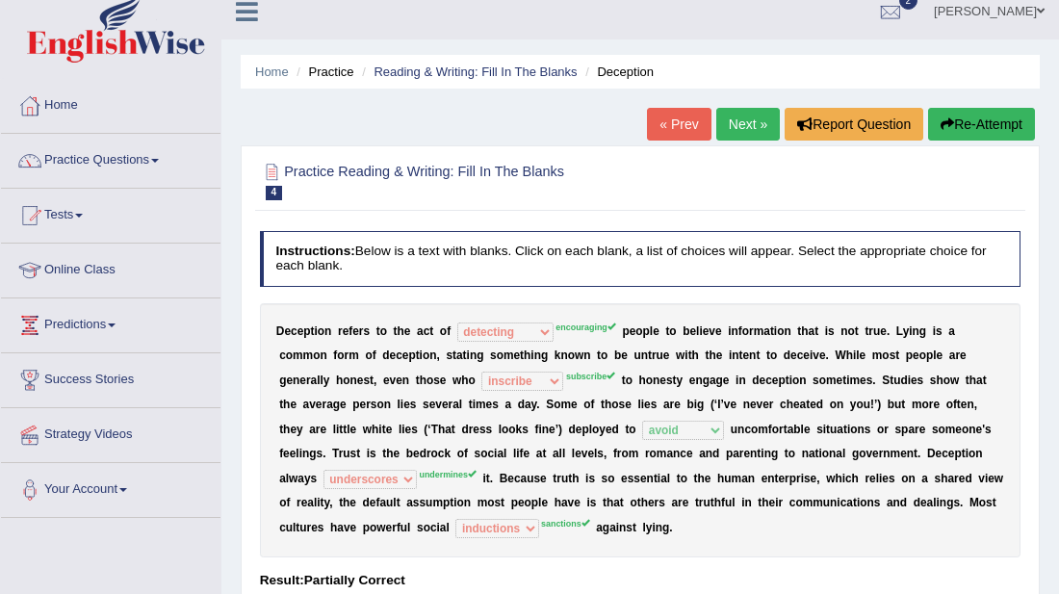
scroll to position [0, 0]
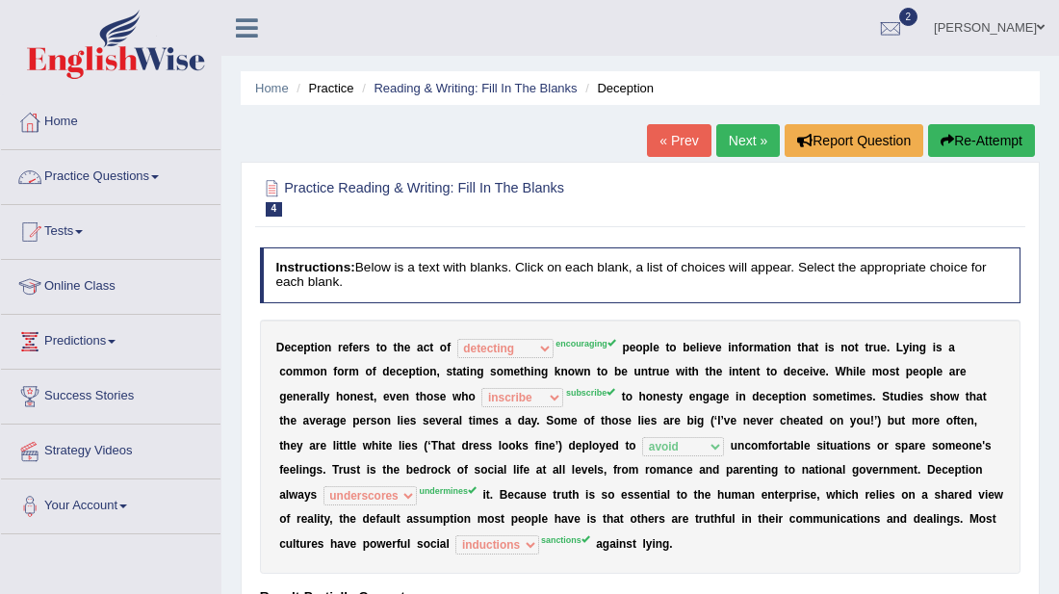
click at [122, 181] on link "Practice Questions" at bounding box center [110, 174] width 219 height 48
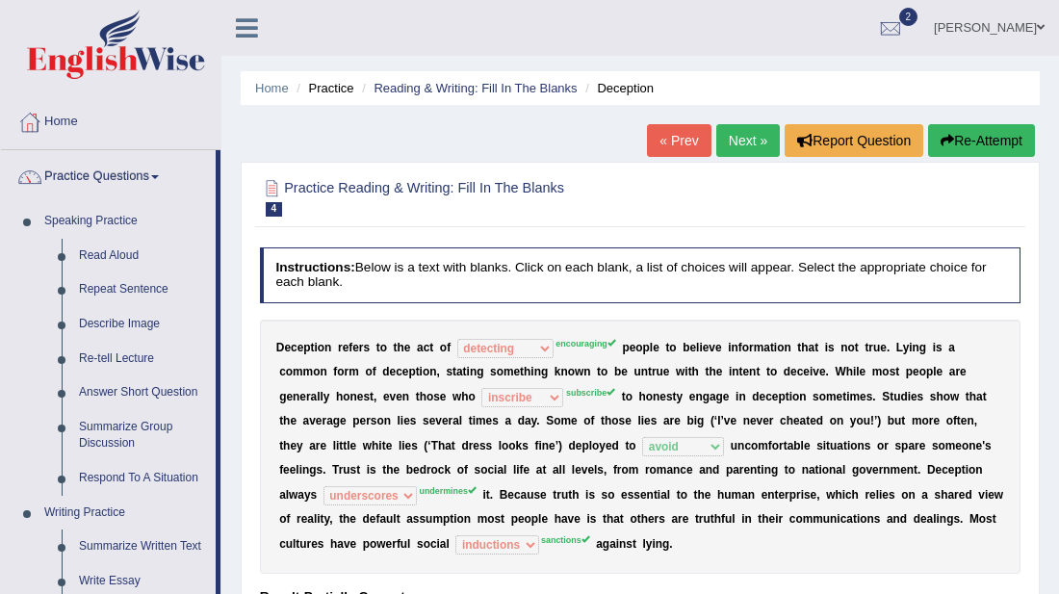
click at [733, 134] on link "Next »" at bounding box center [748, 140] width 64 height 33
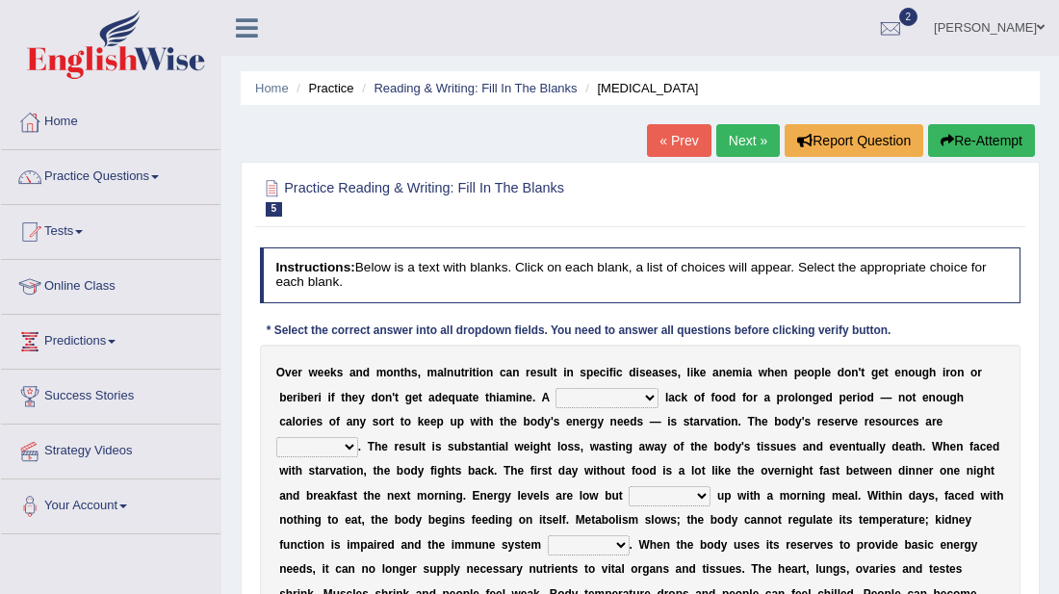
click at [567, 399] on select "severe distinguishing proper distinctive" at bounding box center [606, 397] width 103 height 19
select select "proper"
click at [555, 388] on select "severe distinguishing proper distinctive" at bounding box center [606, 397] width 103 height 19
click at [358, 437] on select "obsoleted depleted pelleted deleted" at bounding box center [317, 446] width 82 height 19
